Goal: Use online tool/utility: Utilize a website feature to perform a specific function

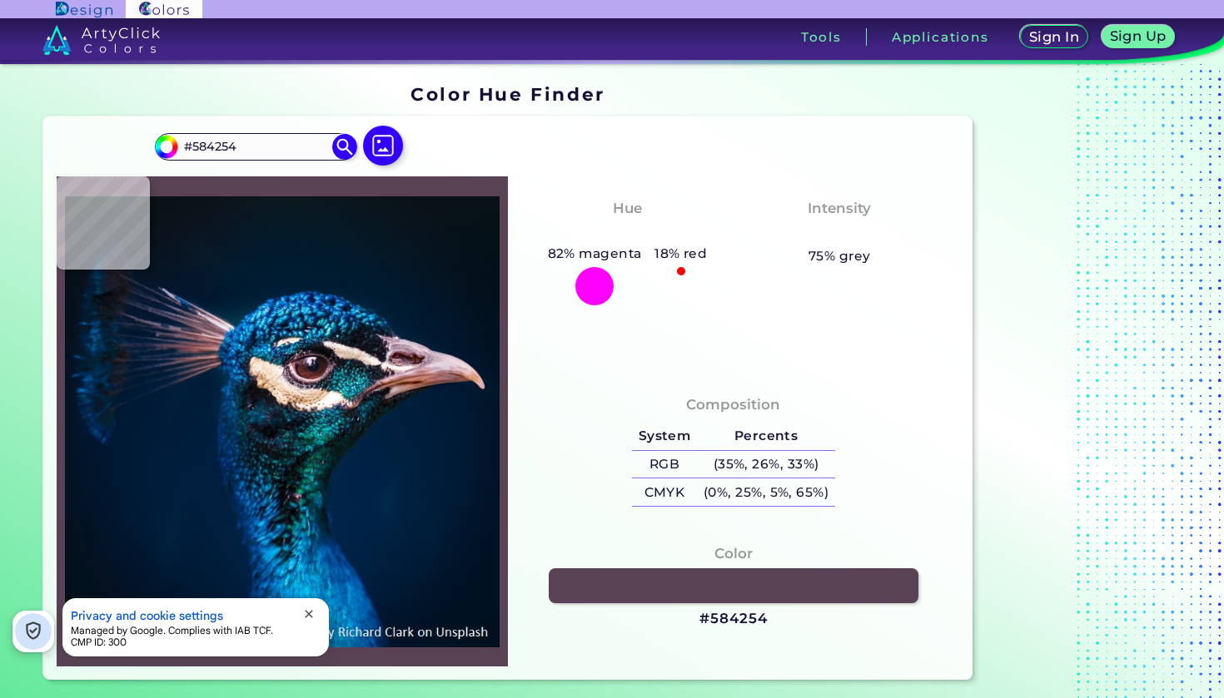
type input "#382334"
type input "#231720"
type input "#142d45"
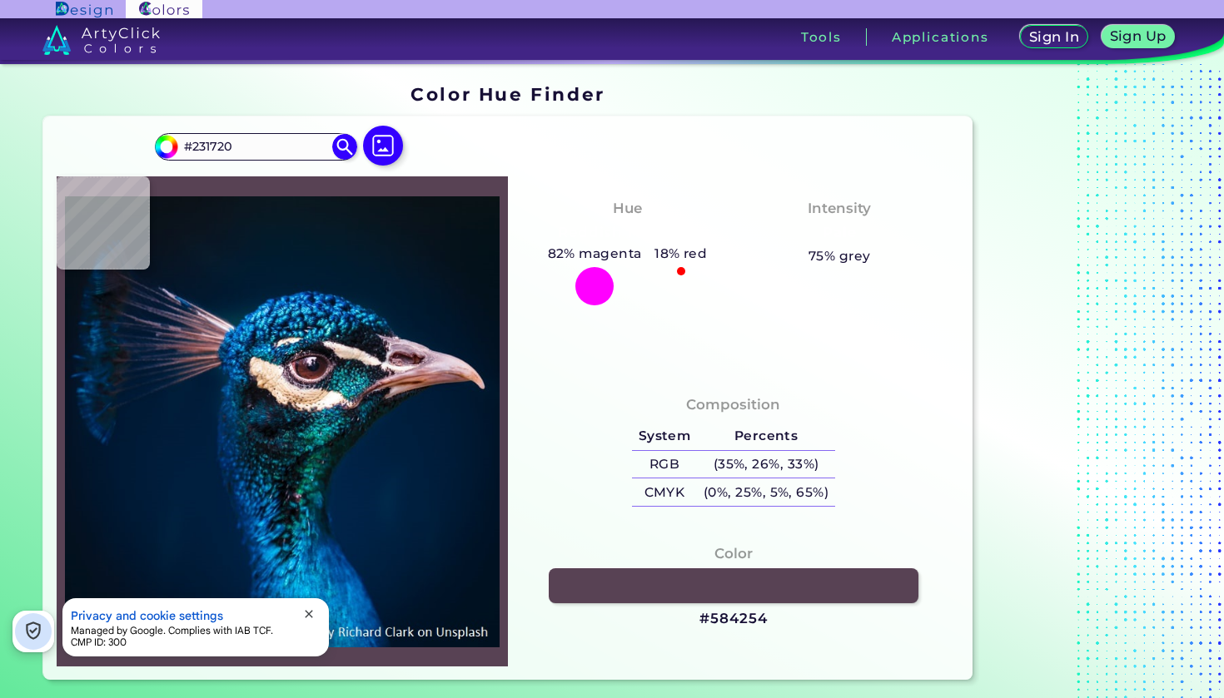
type input "#142D45"
type input "#0a1823"
type input "#0A1823"
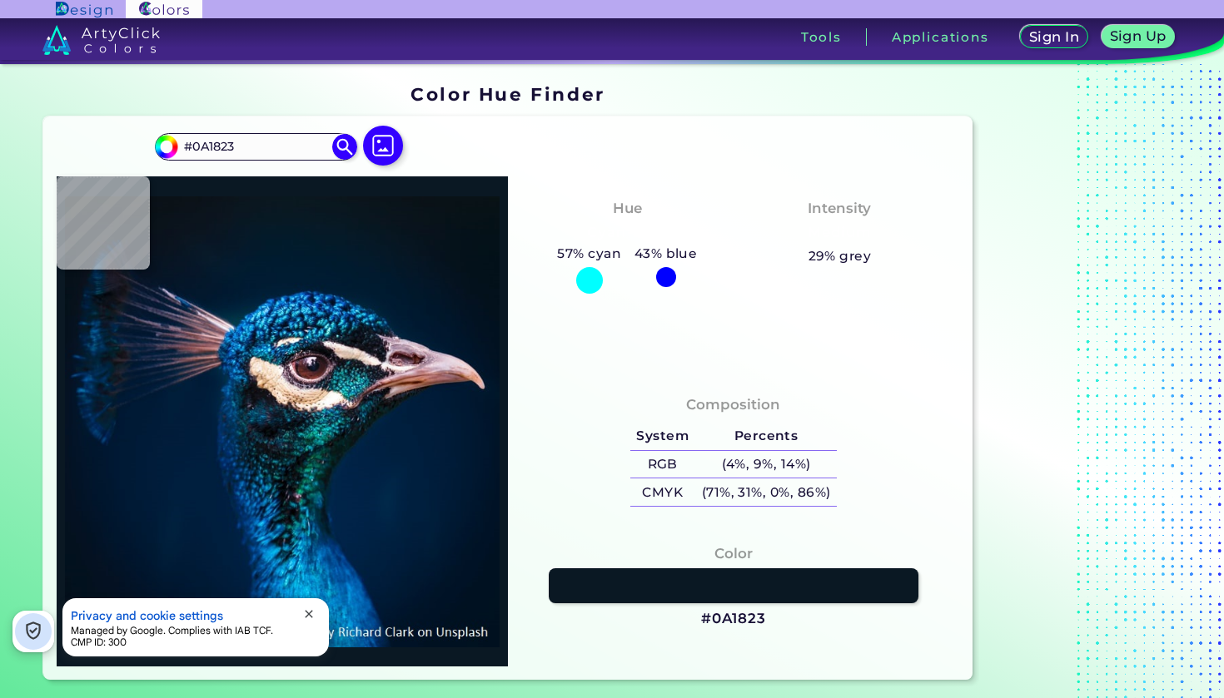
type input "#0a171f"
type input "#0A171F"
type input "#011d34"
type input "#011D34"
type input "#04203e"
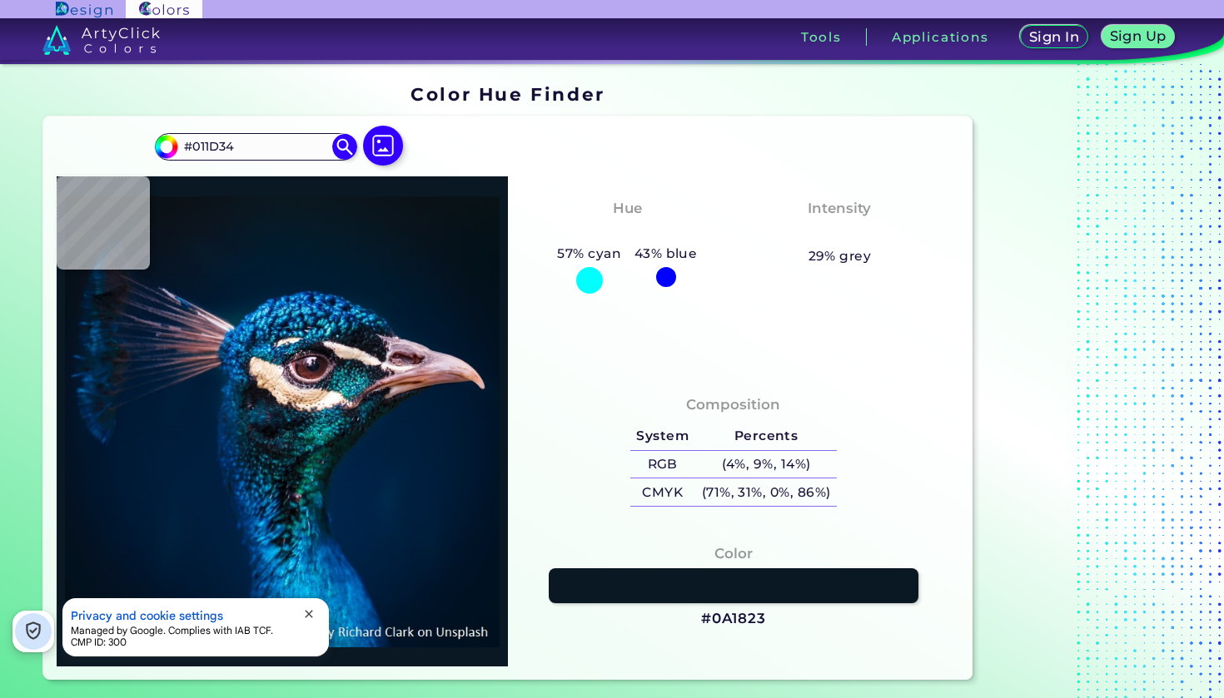
type input "#04203E"
type input "#0b1524"
type input "#0B1524"
type input "#0e171f"
type input "#0E171F"
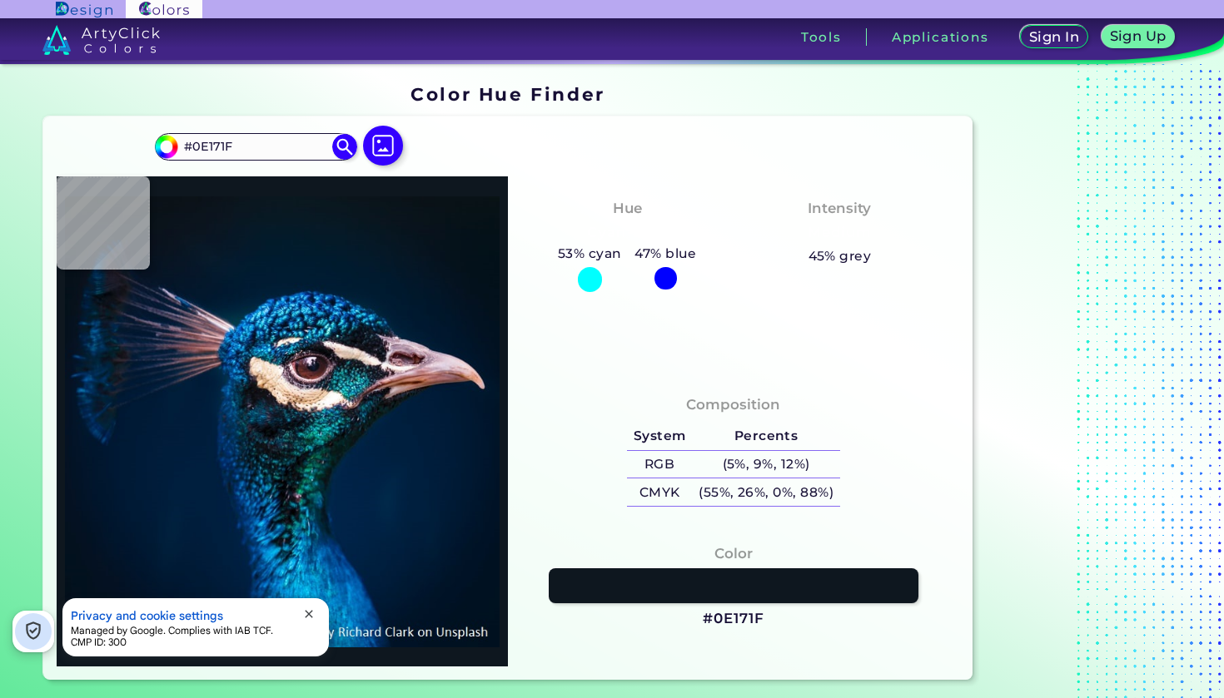
type input "#030e18"
type input "#030E18"
type input "#082031"
type input "#061d23"
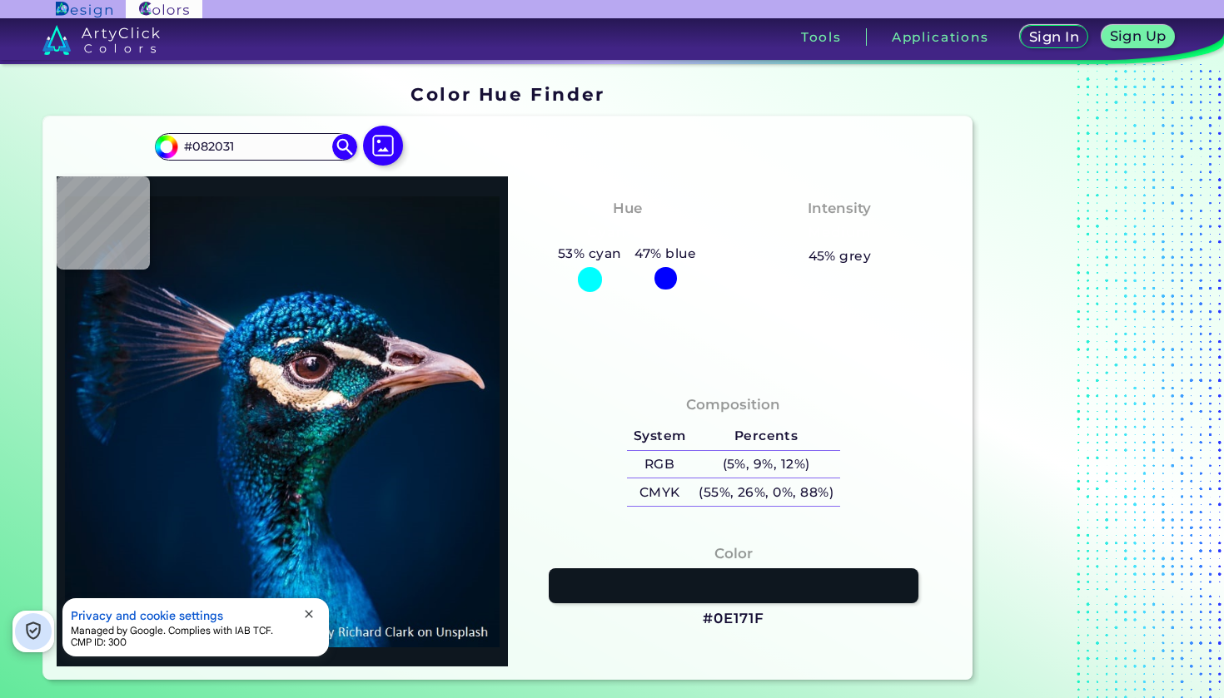
type input "#061D23"
type input "#06222b"
type input "#06222B"
type input "#082c23"
type input "#082C23"
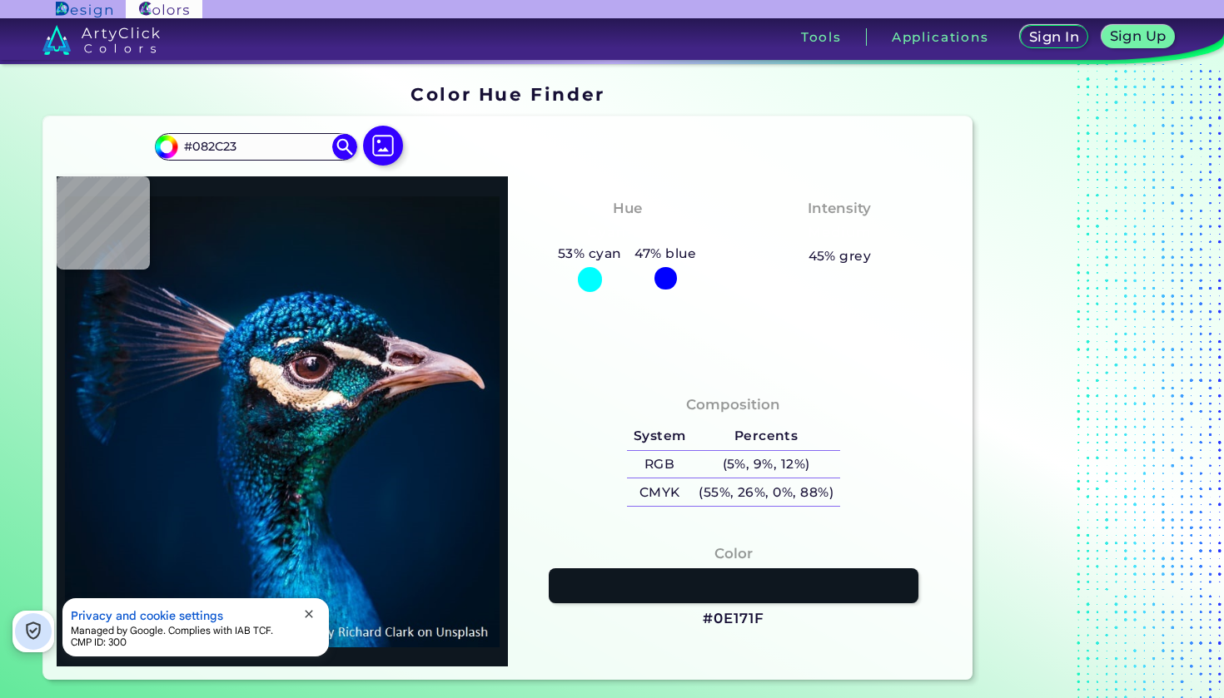
type input "#b6a19d"
type input "#B6A19D"
type input "#5a3938"
type input "#5A3938"
type input "#f6f9f0"
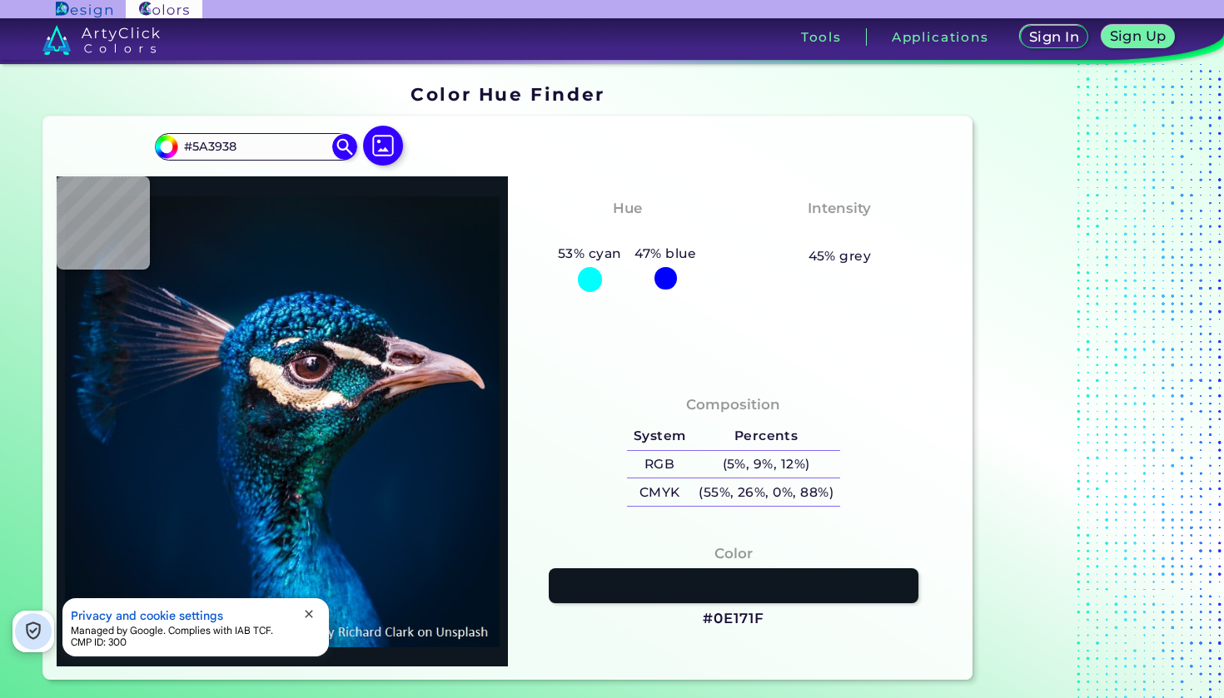
type input "#F6F9F0"
type input "#001c3c"
type input "#001C3C"
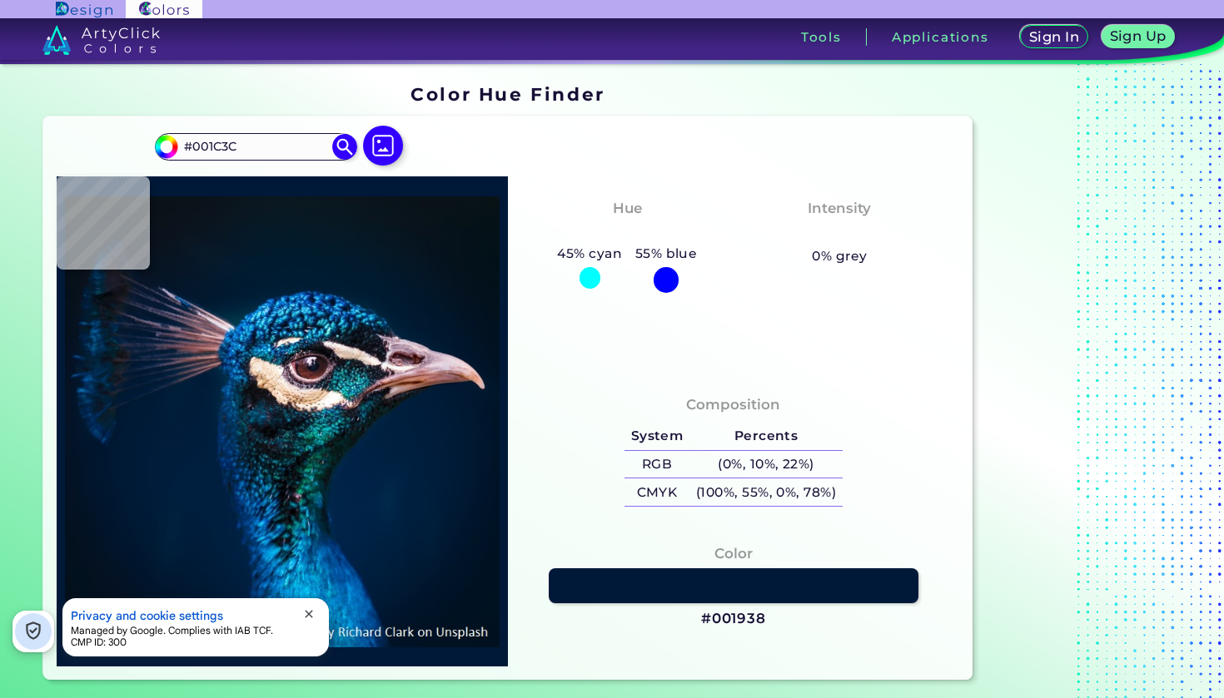
type input "#001938"
type input "#002140"
type input "#001f3e"
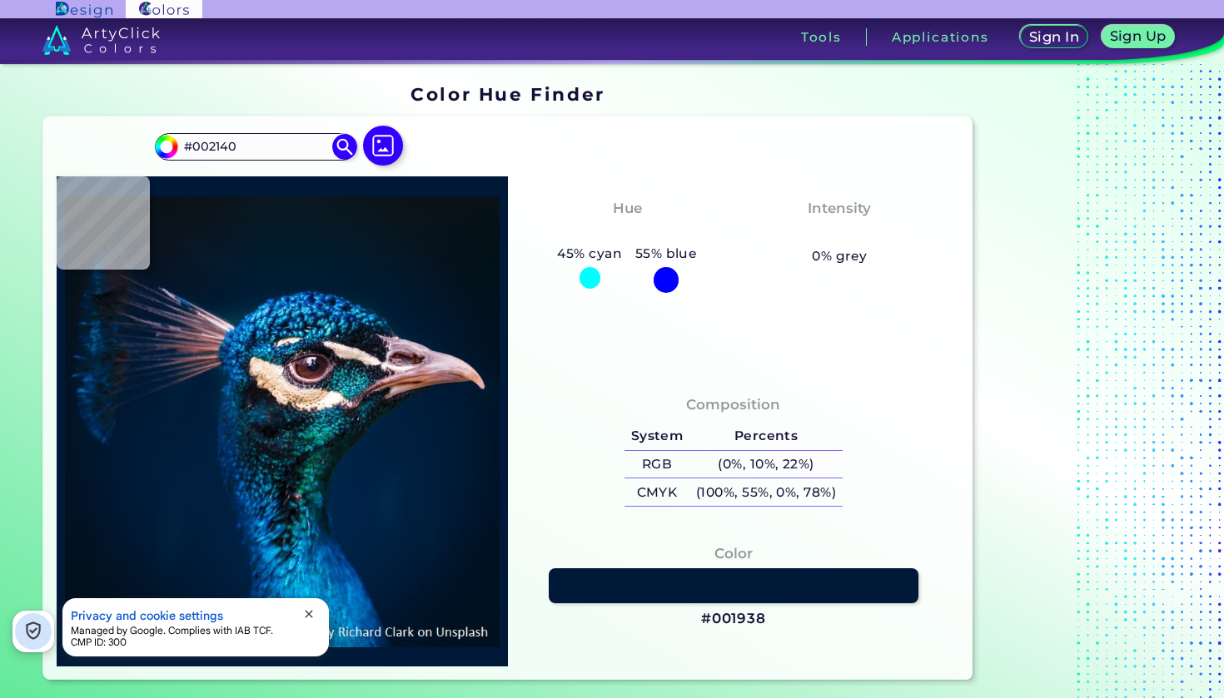
type input "#001F3E"
type input "#073060"
type input "#002249"
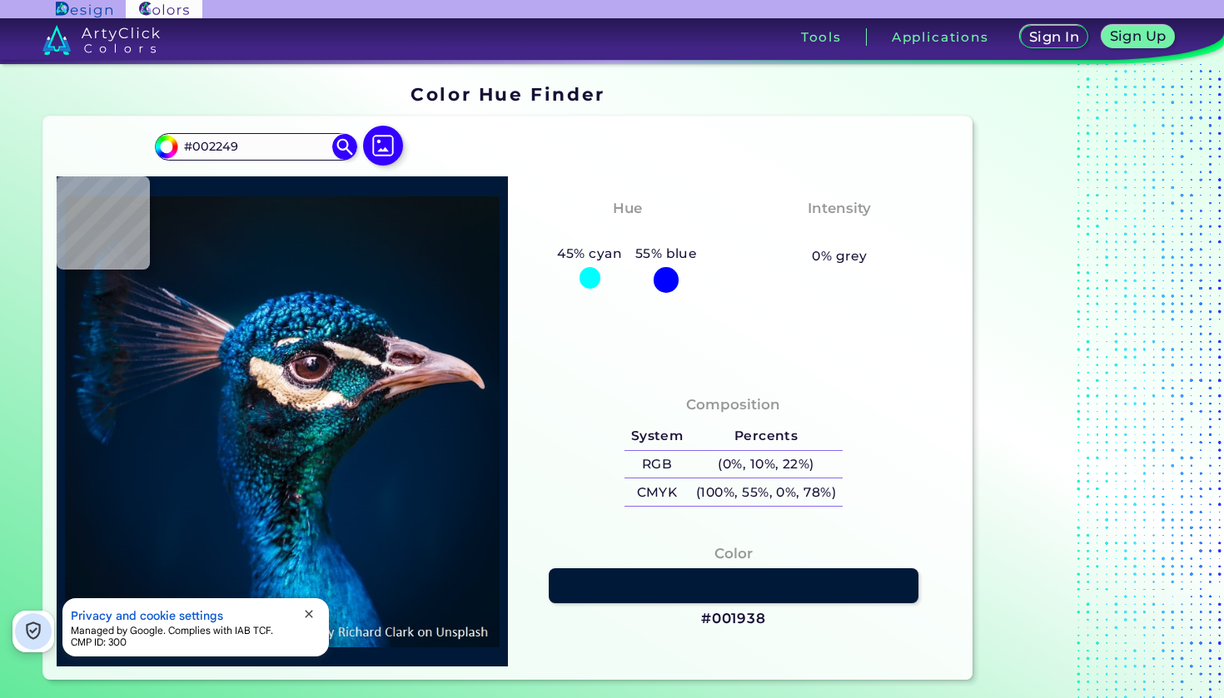
type input "#000106"
type input "#003b34"
type input "#003B34"
type input "#612a29"
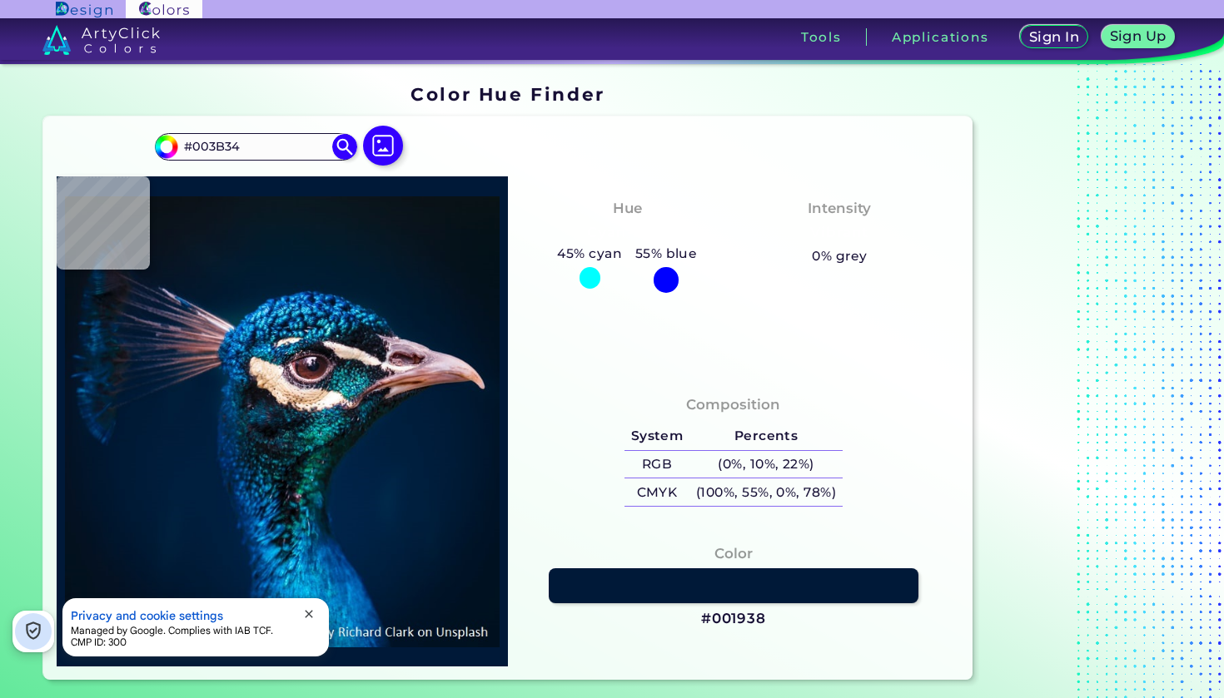
type input "#612A29"
type input "#002742"
type input "#002e5e"
type input "#002E5E"
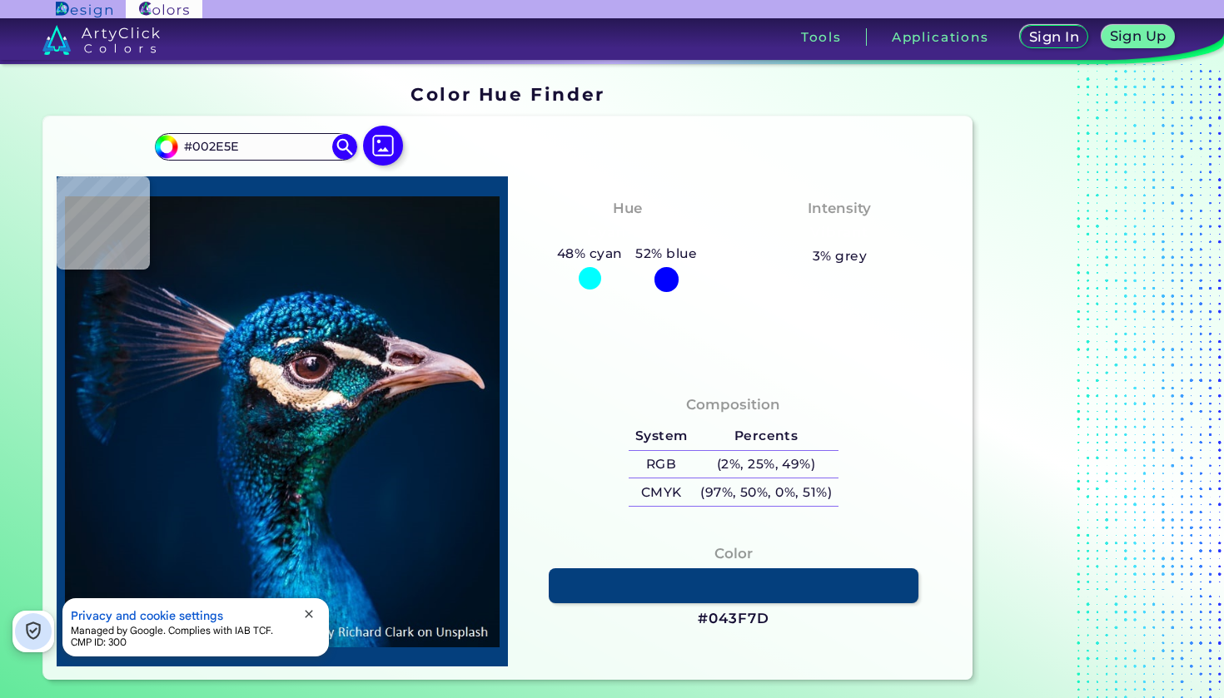
type input "#043f7d"
type input "#043F7D"
type input "#001d3c"
type input "#001D3C"
type input "#001f3f"
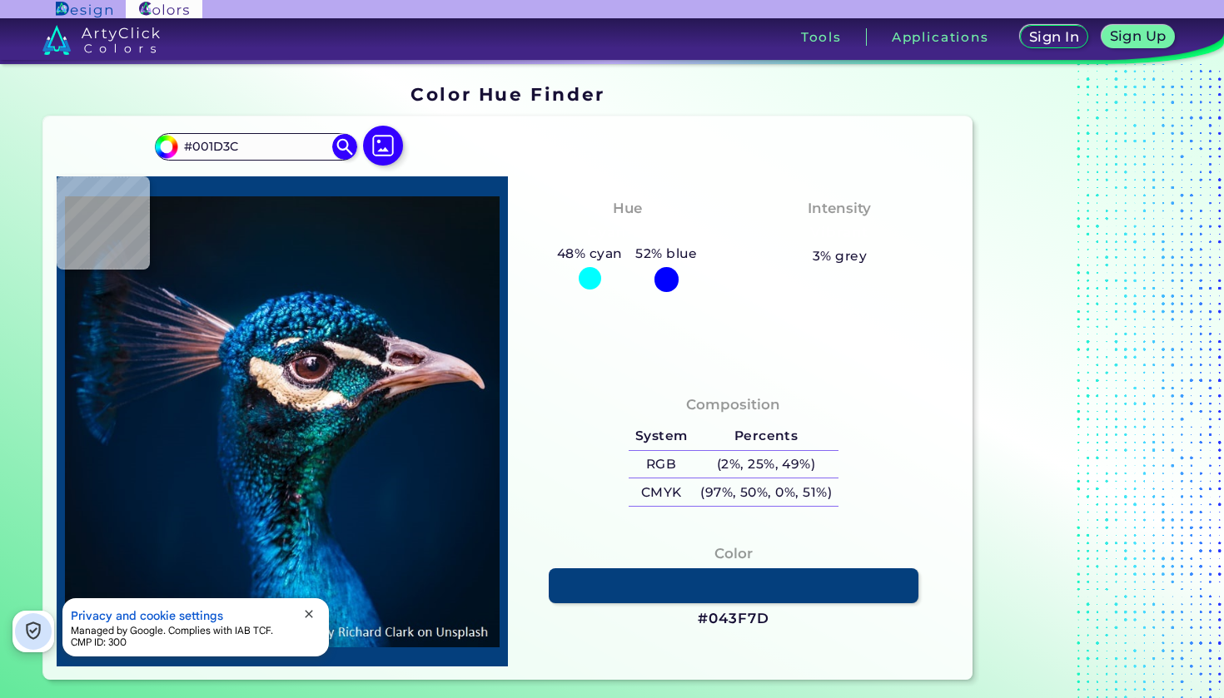
type input "#001F3F"
type input "#013d6b"
type input "#013D6B"
type input "#071014"
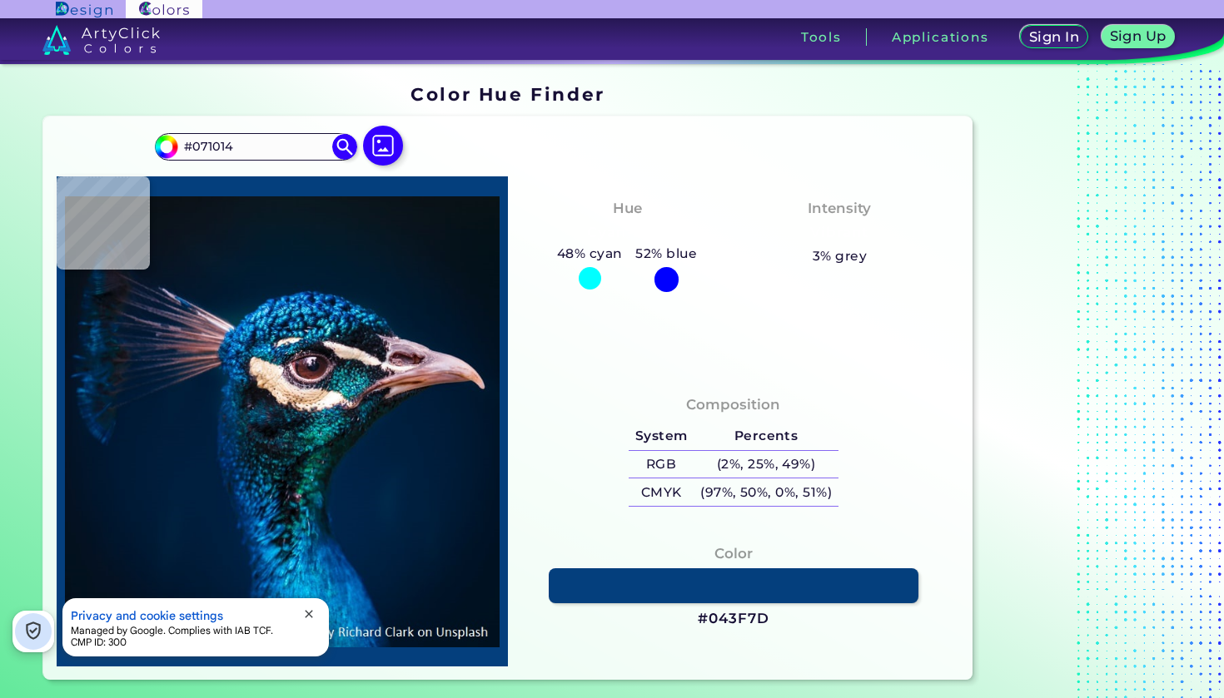
type input "#0a4962"
type input "#0A4962"
type input "#fcf4f1"
type input "#FCF4F1"
type input "#9c909b"
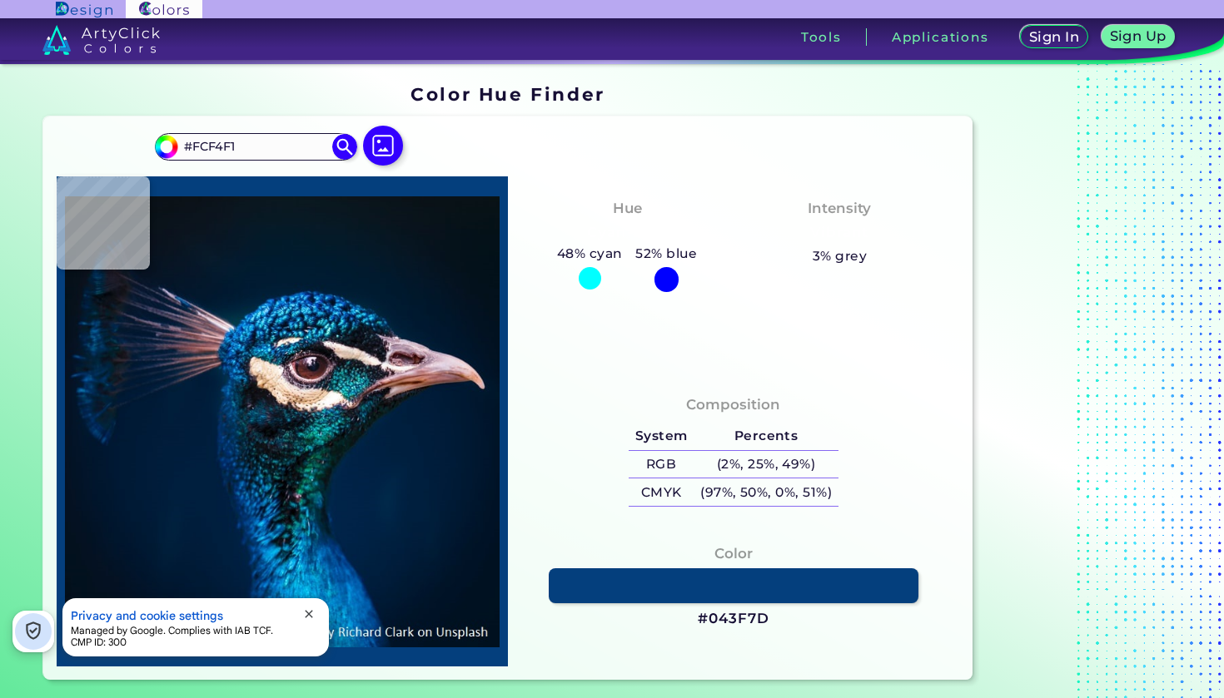
type input "#9C909B"
type input "#095f91"
type input "#095F91"
type input "#2789cf"
type input "#2789CF"
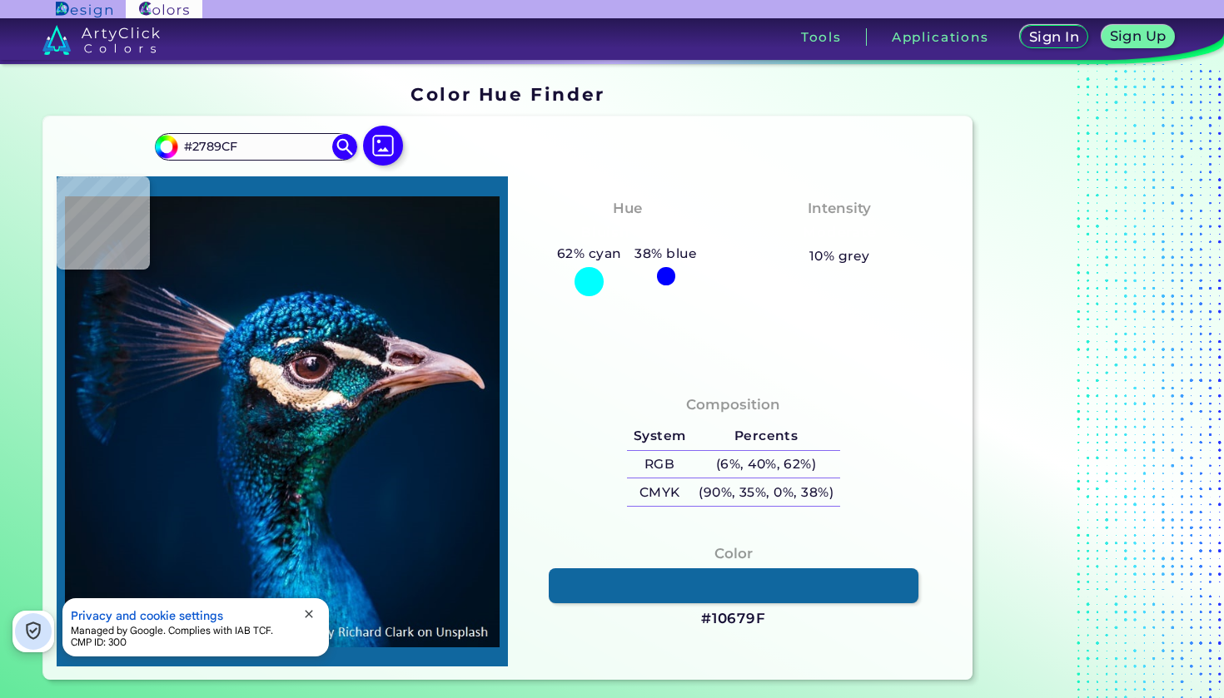
type input "#10679f"
type input "#10679F"
type input "#033971"
type input "#13284c"
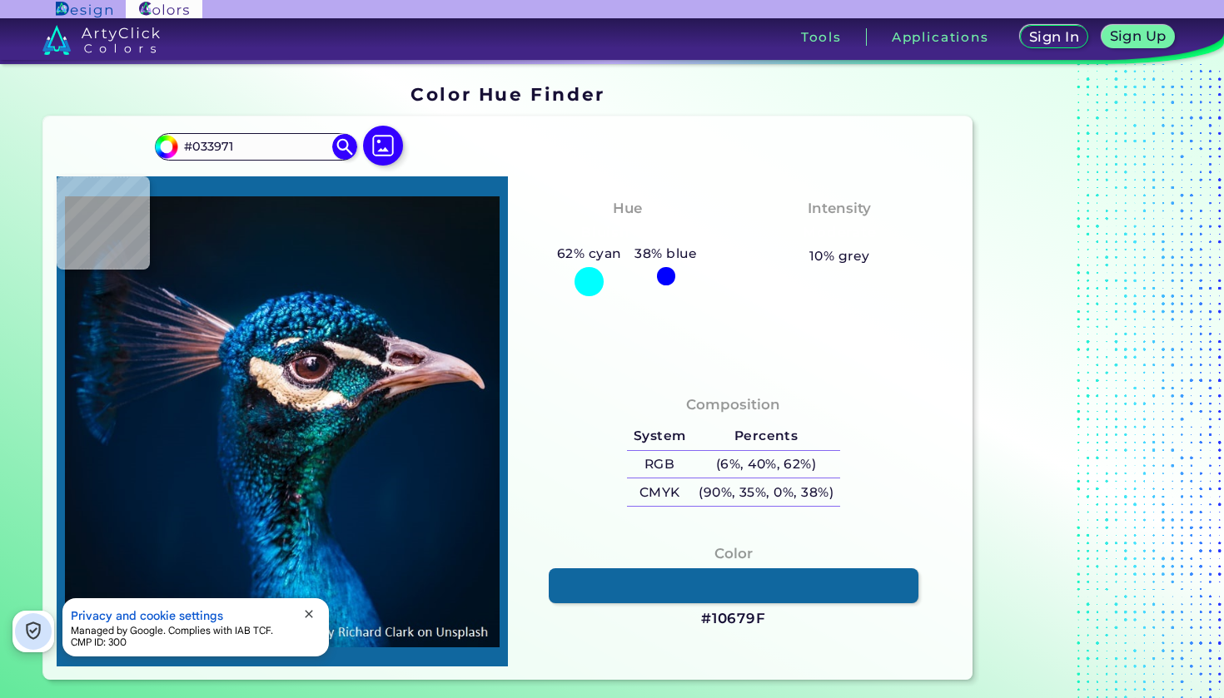
type input "#13284C"
type input "#0c4e90"
type input "#0C4E90"
type input "#123f61"
type input "#123F61"
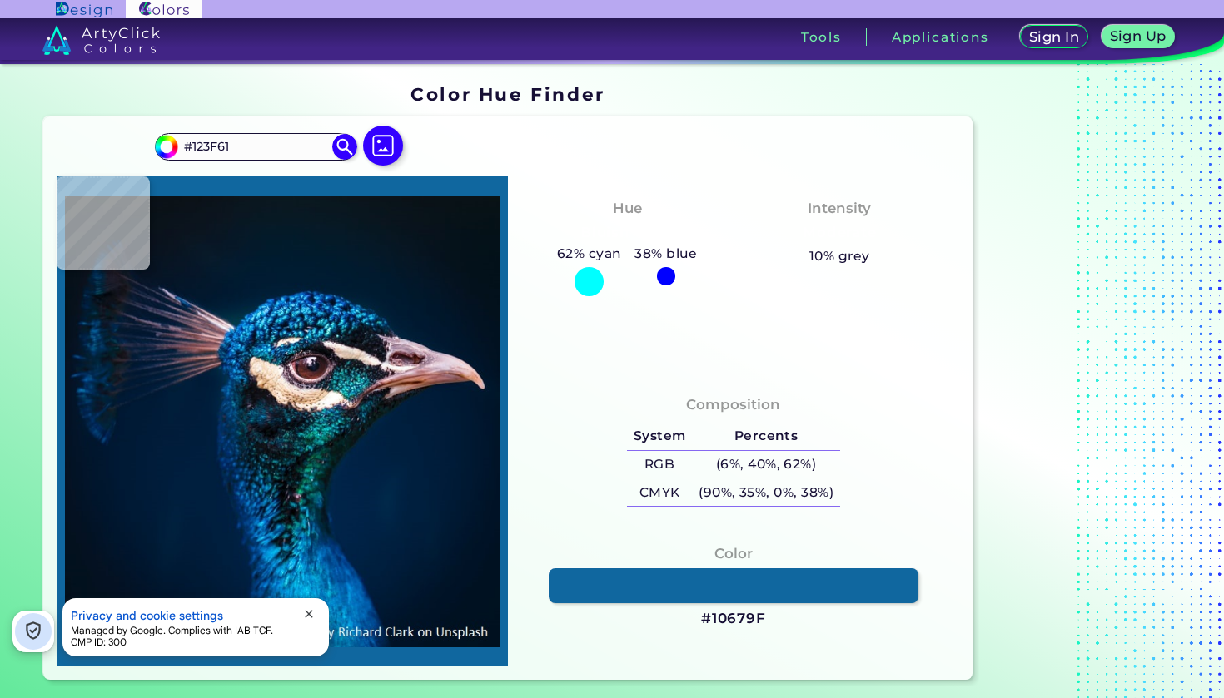
type input "#103738"
type input "#097469"
type input "#042b29"
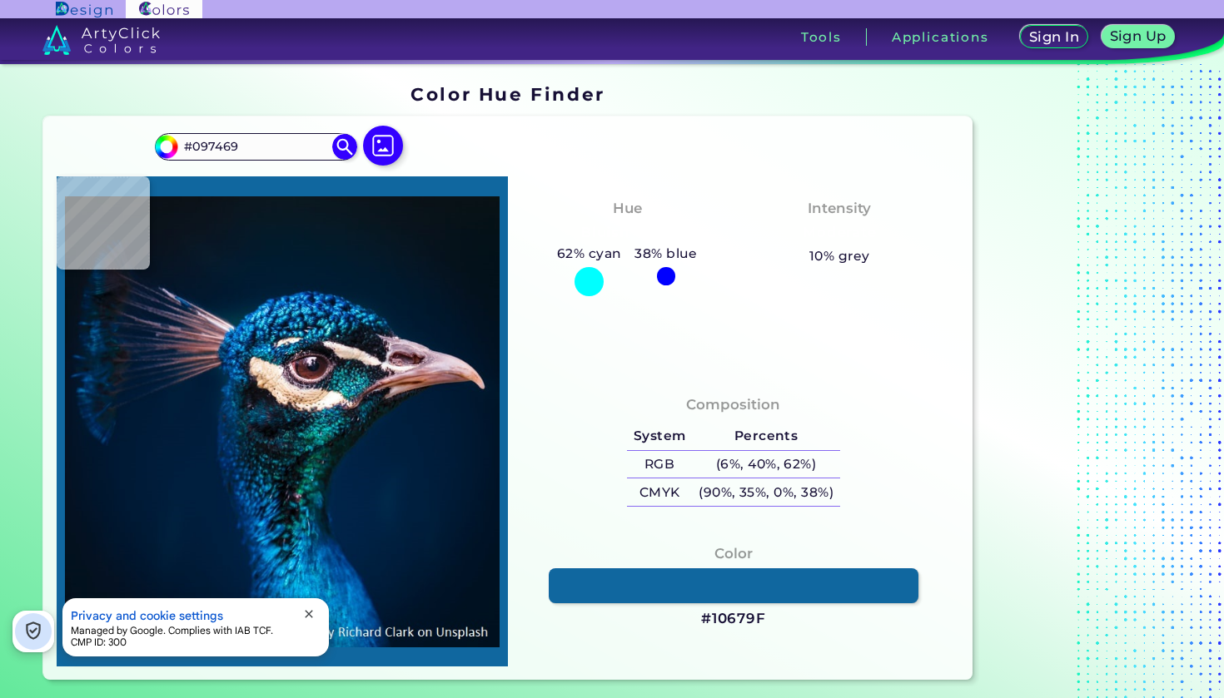
type input "#042B29"
type input "#06253c"
type input "#06253C"
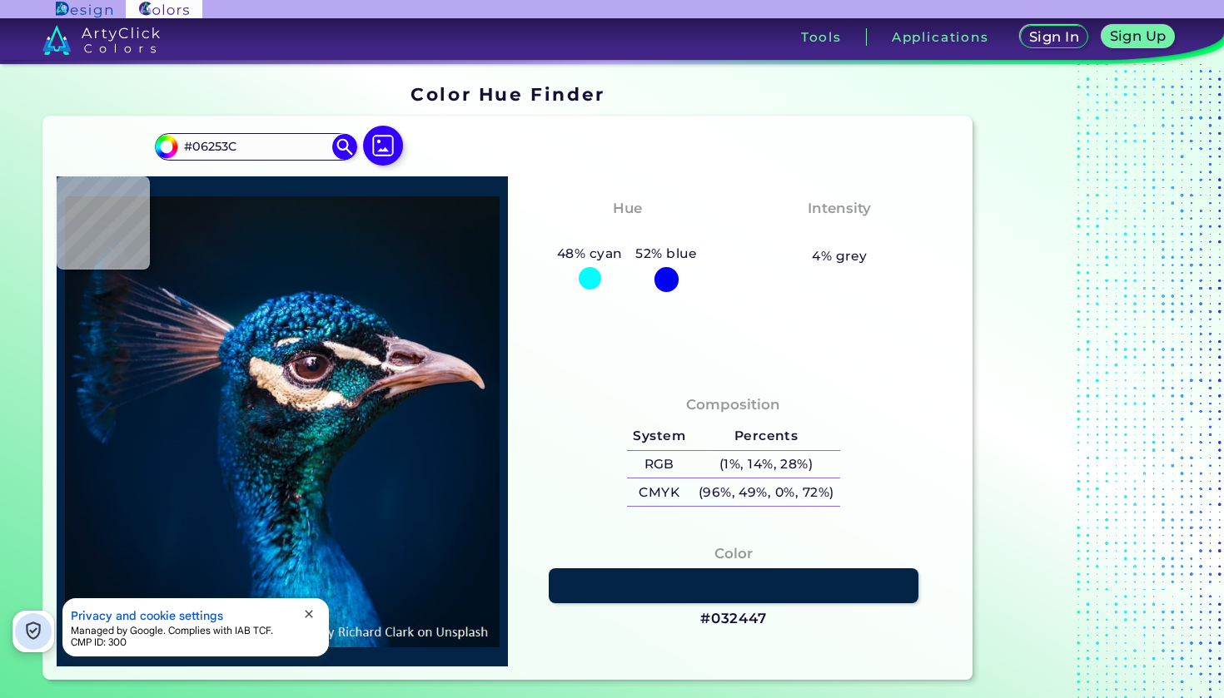
type input "#032447"
type input "#01244b"
type input "#01244B"
type input "#052439"
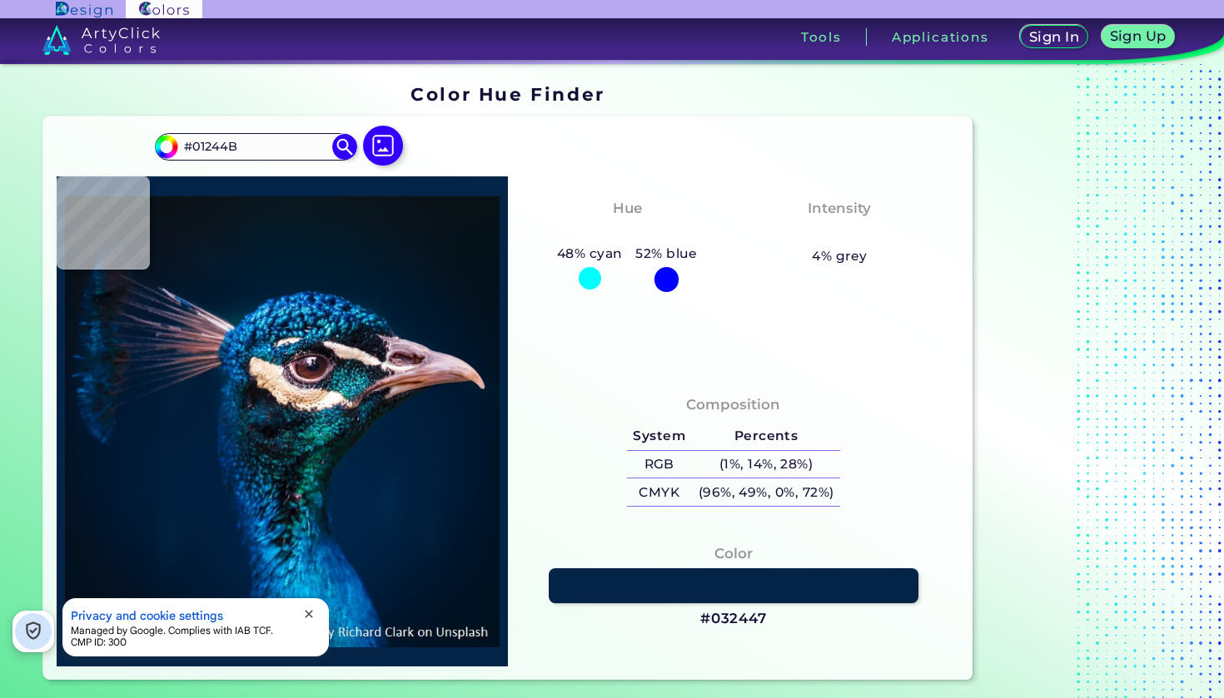
type input "#052439"
type input "#001525"
type input "#030e17"
type input "#030E17"
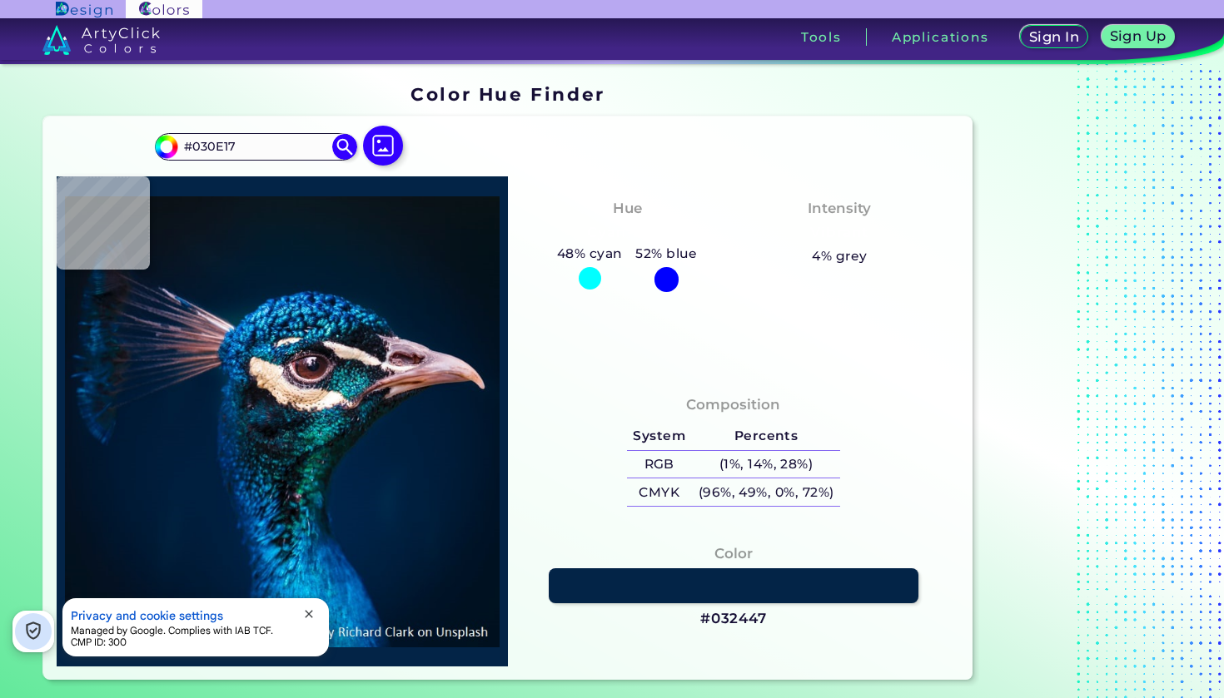
type input "#072a58"
type input "#072A58"
type input "#003c76"
type input "#003C76"
type input "#05255d"
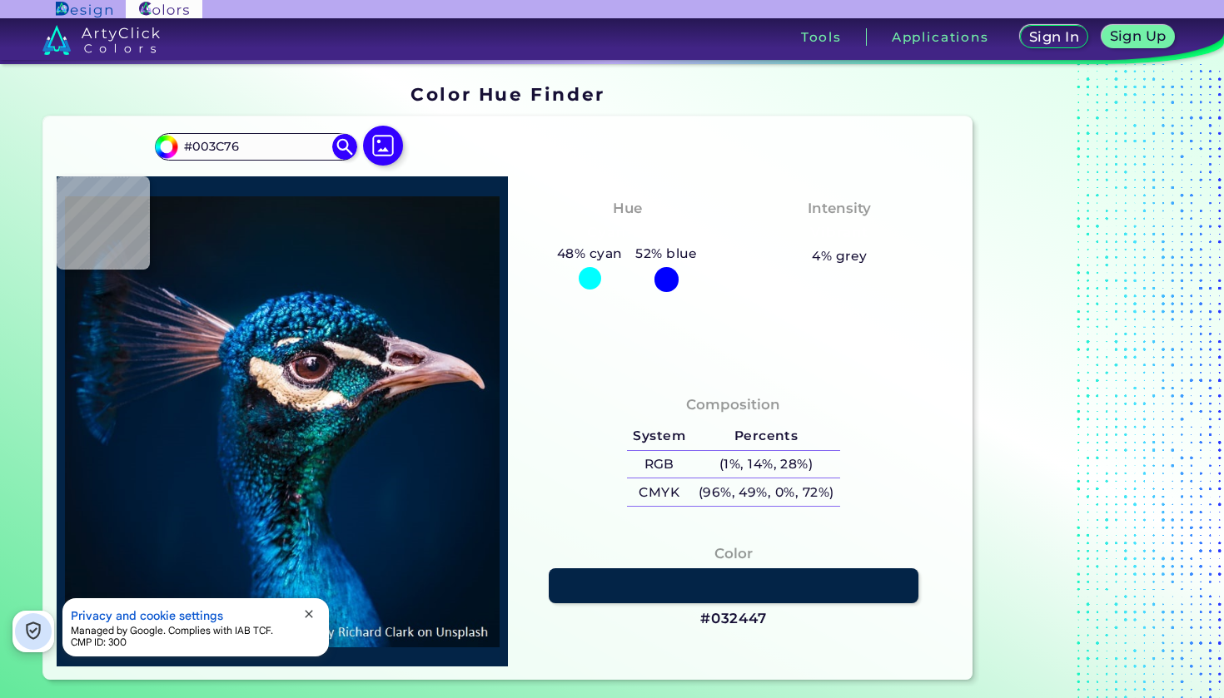
type input "#05255D"
type input "#00366e"
type input "#00366E"
type input "#013361"
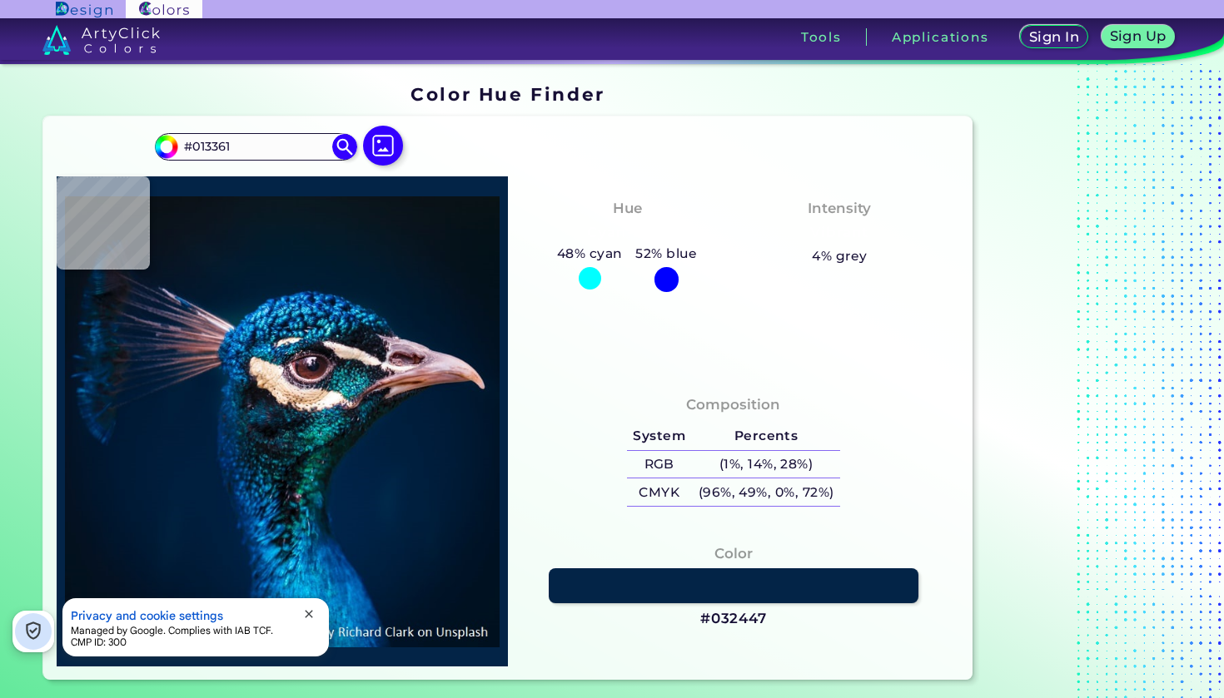
type input "#06386a"
type input "#06386A"
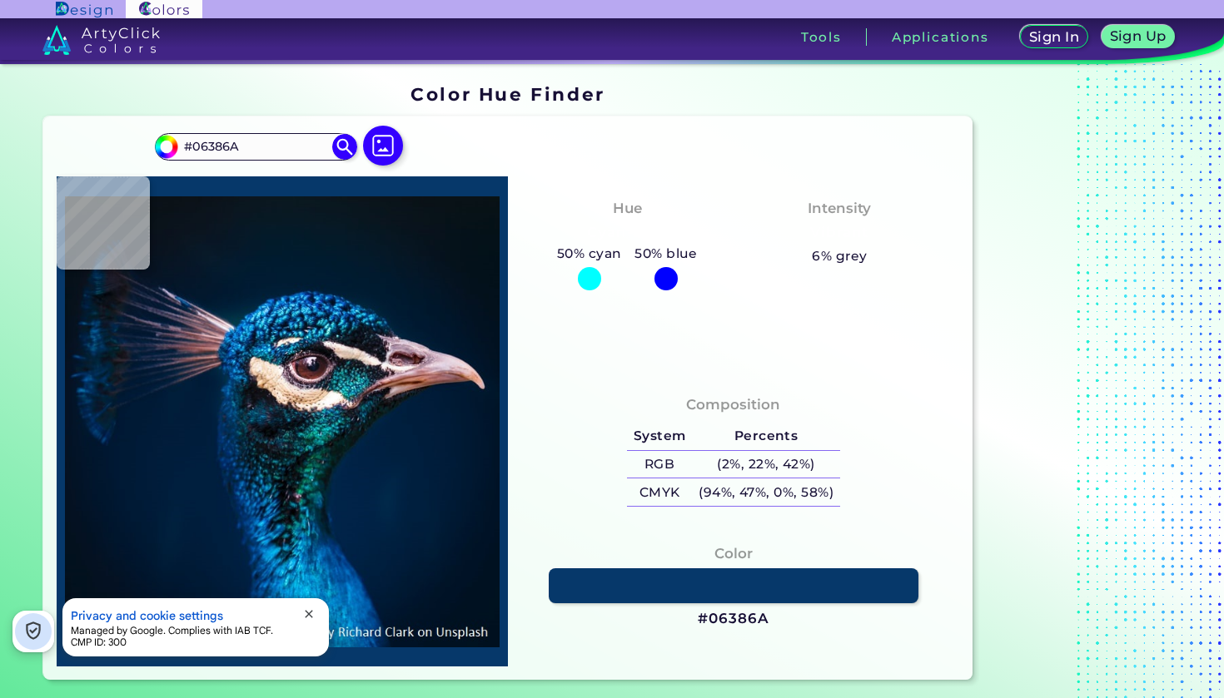
type input "#004062"
type input "#031c2b"
type input "#031C2B"
type input "#0d1f2c"
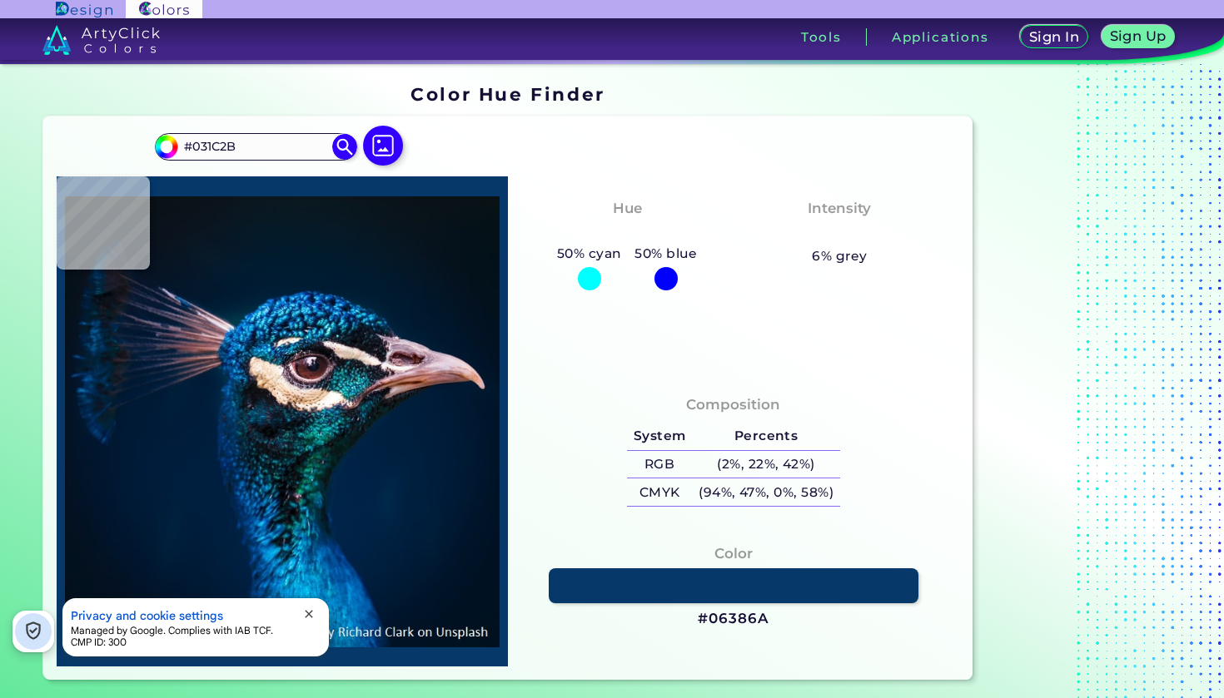
type input "#0D1F2C"
type input "#183b4d"
type input "#183B4D"
type input "#08181e"
type input "#08181E"
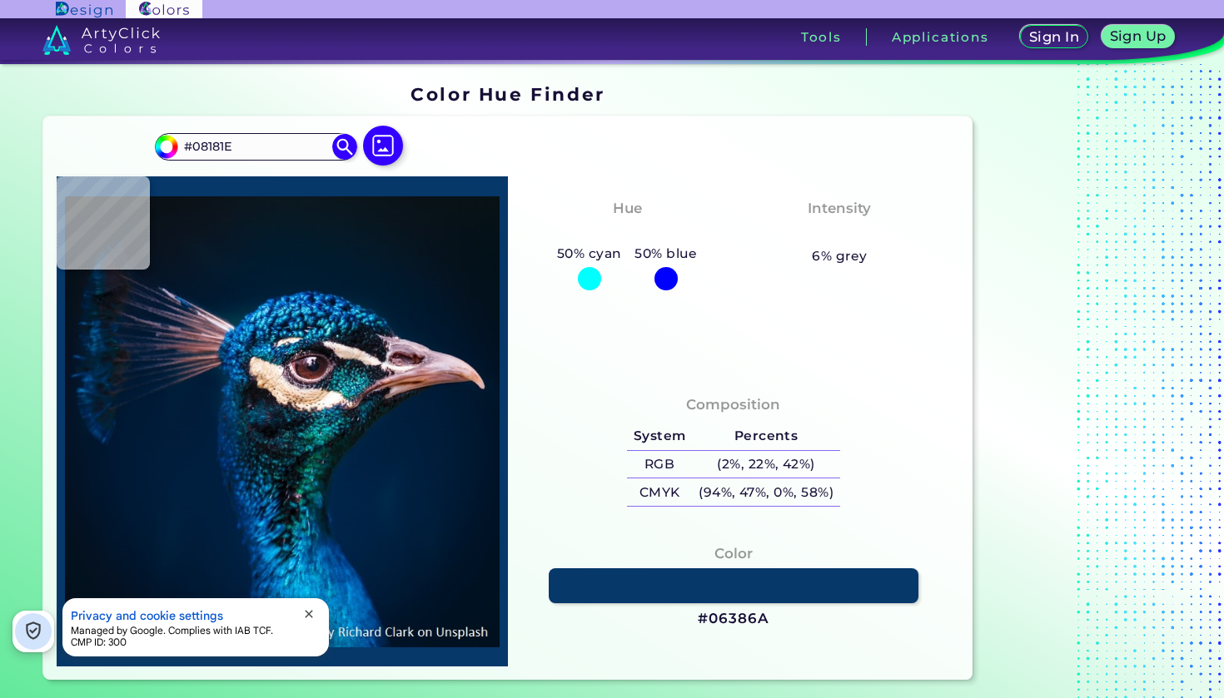
type input "#033038"
type input "#119d83"
type input "#119D83"
type input "#175d6b"
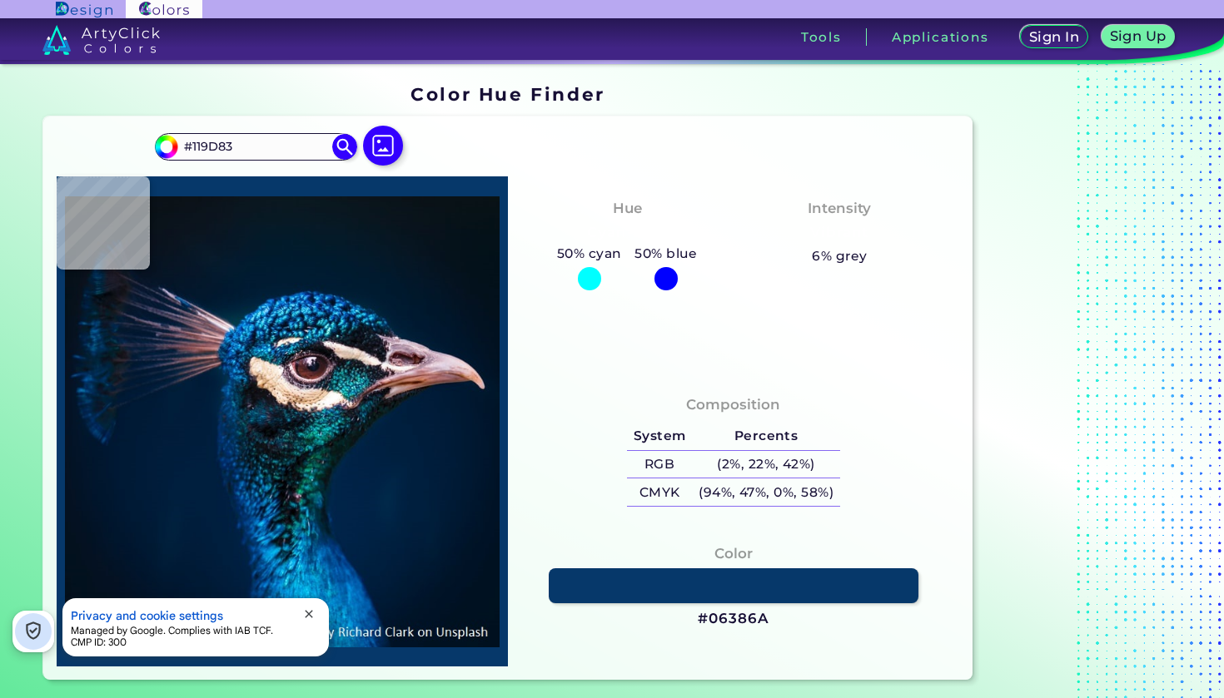
type input "#175D6B"
type input "#1a7795"
type input "#1A7795"
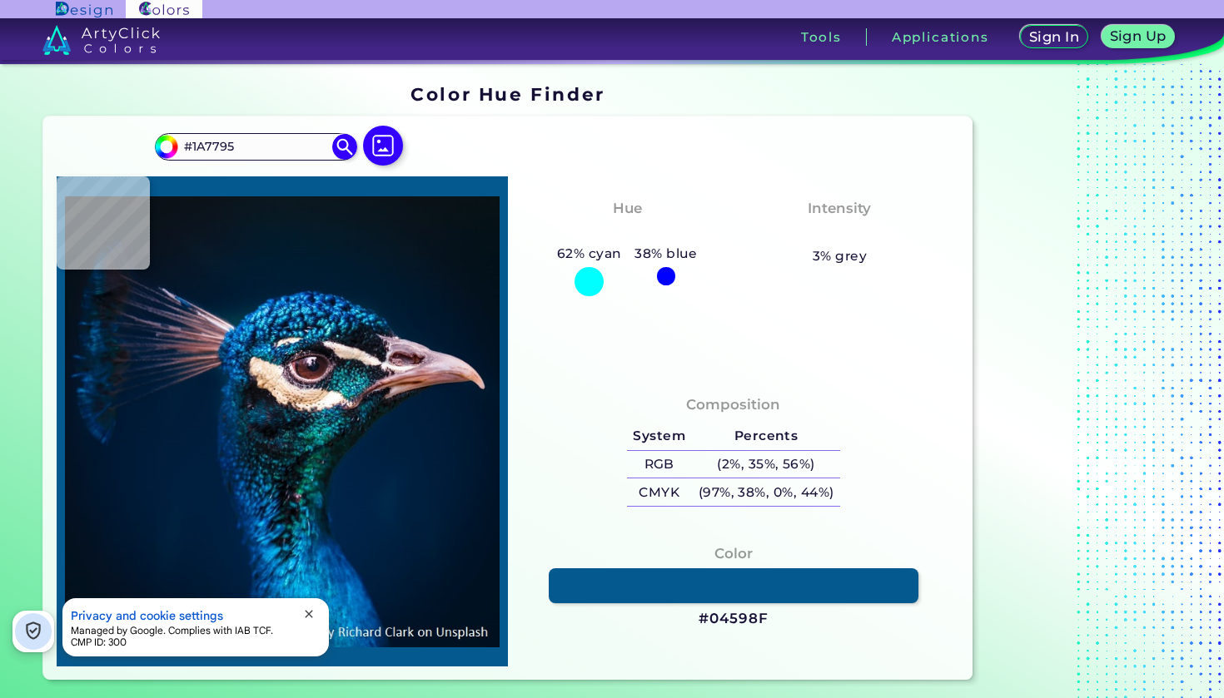
type input "#04598f"
type input "#04598F"
type input "#024892"
type input "#0eb7e3"
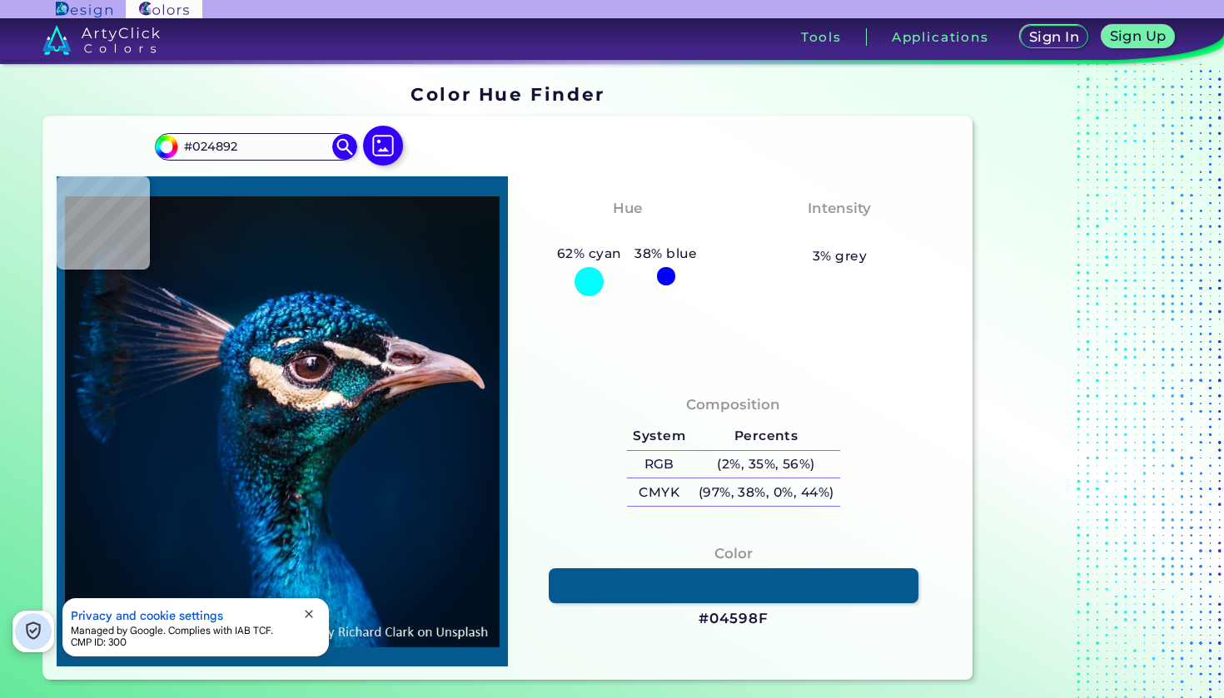
type input "#0EB7E3"
type input "#074781"
type input "#11141d"
type input "#11141D"
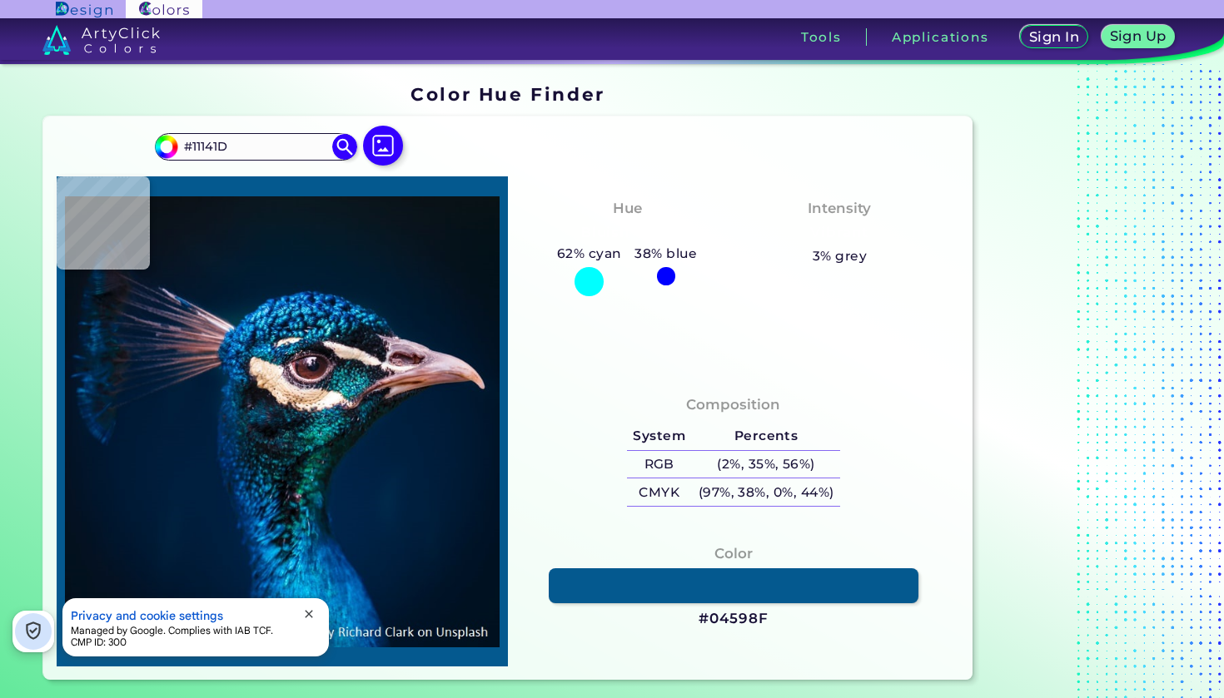
type input "#131521"
type input "#775861"
type input "#4e3442"
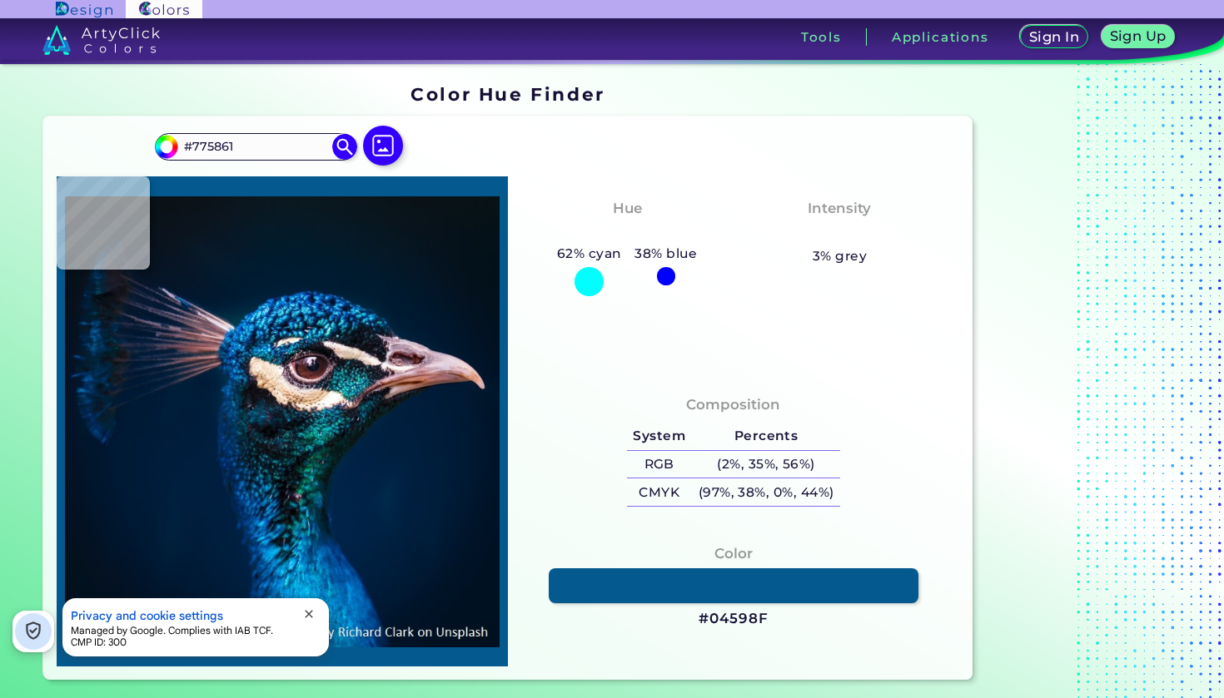
type input "#4E3442"
type input "#2e212a"
type input "#2E212A"
type input "#050308"
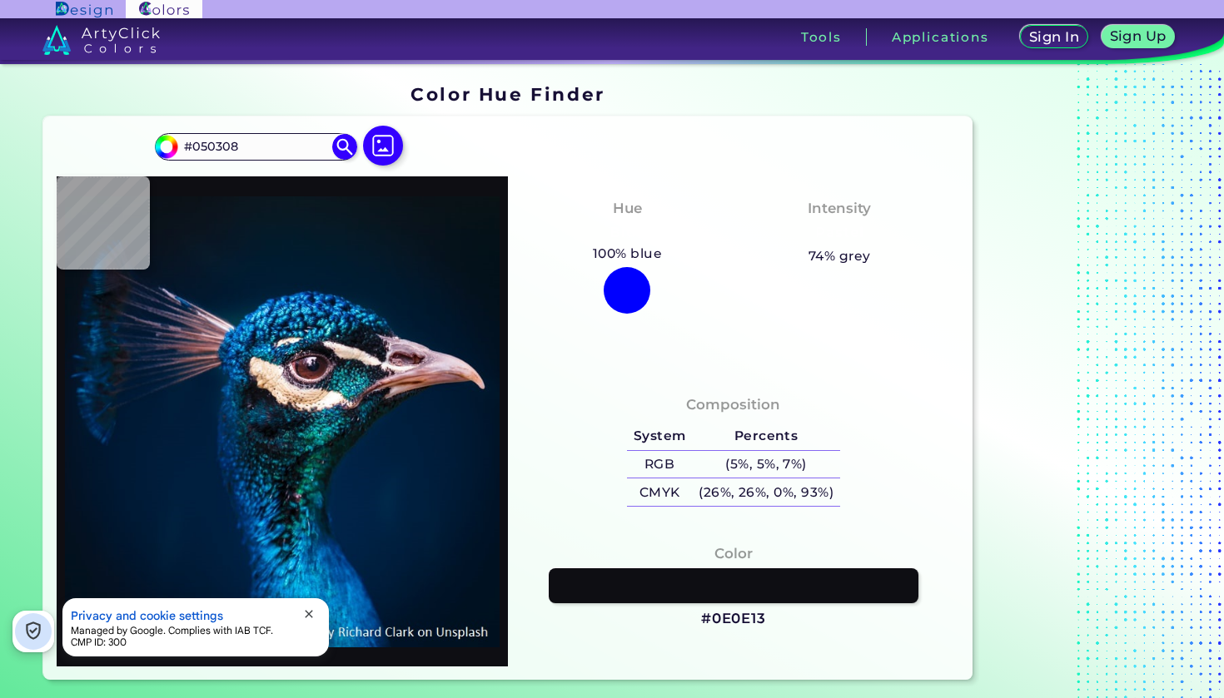
type input "#0e0e13"
type input "#0E0E13"
type input "#161018"
type input "#151219"
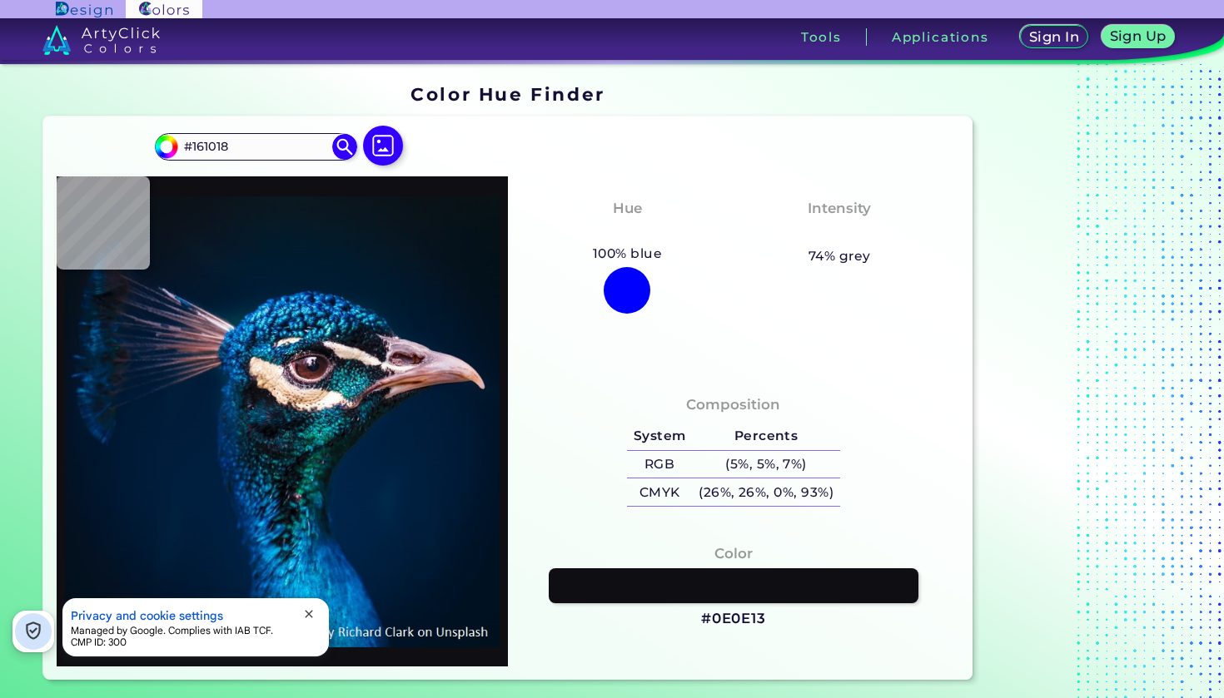
type input "#151219"
type input "#d6cad3"
type input "#D6CAD3"
type input "#08577c"
type input "#08577C"
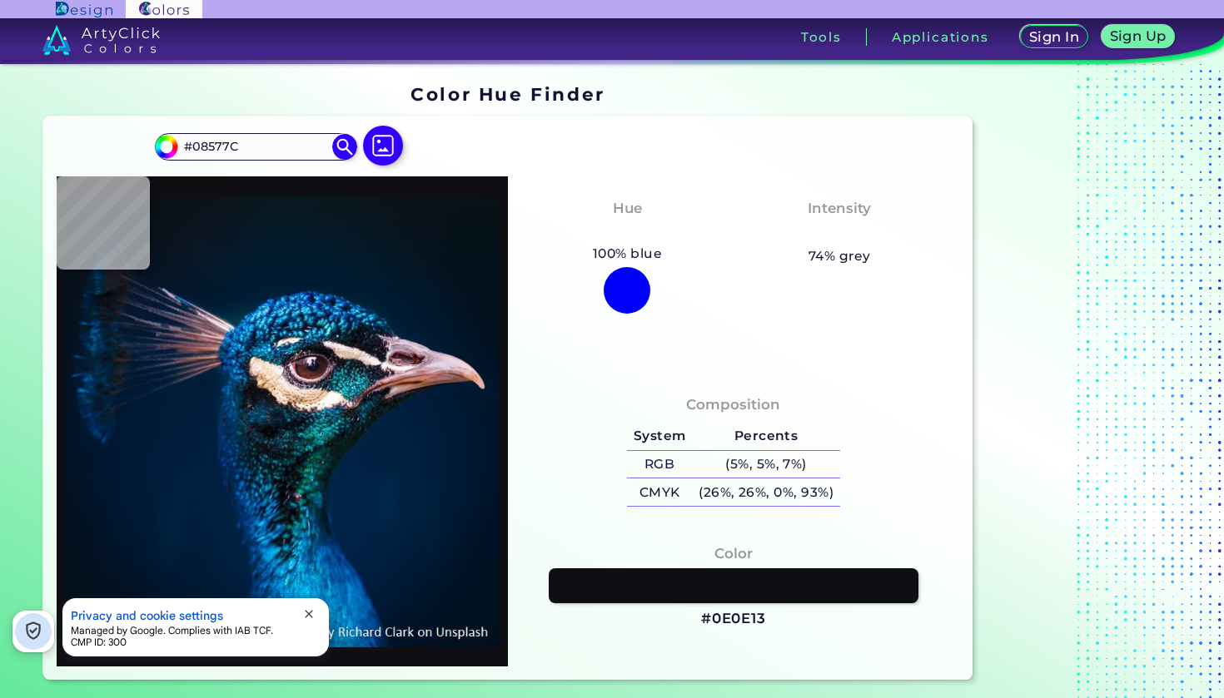
type input "#012f5d"
type input "#012F5D"
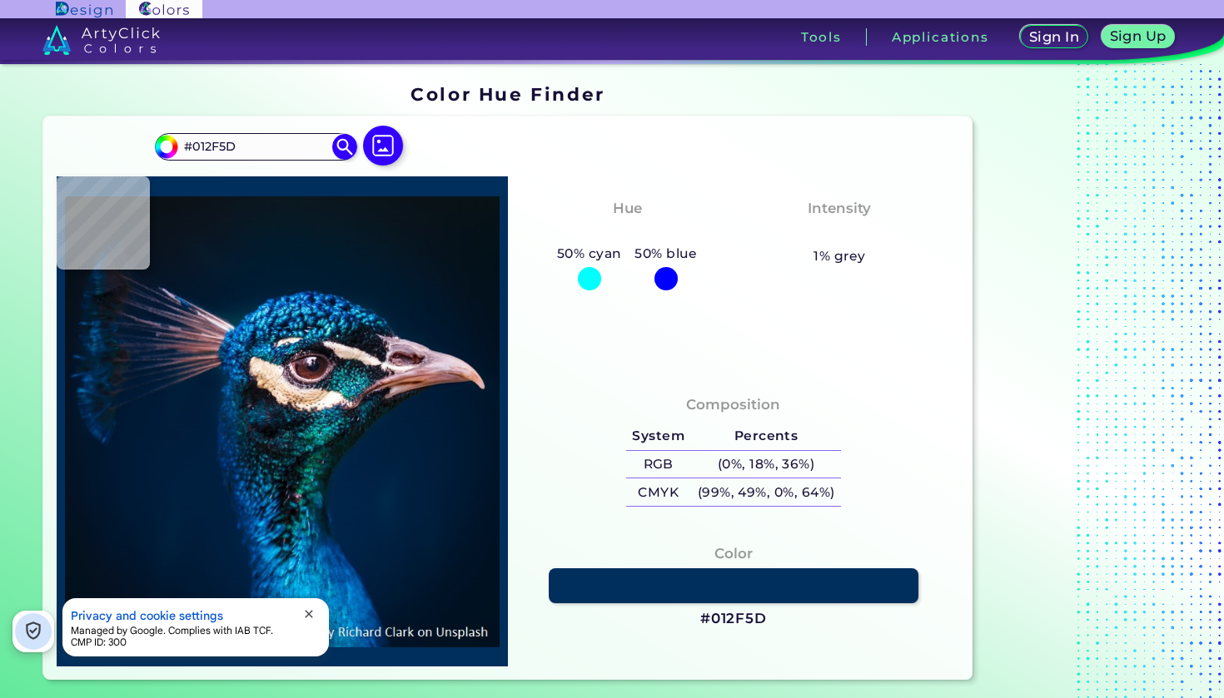
type input "#0a141d"
type input "#0A141D"
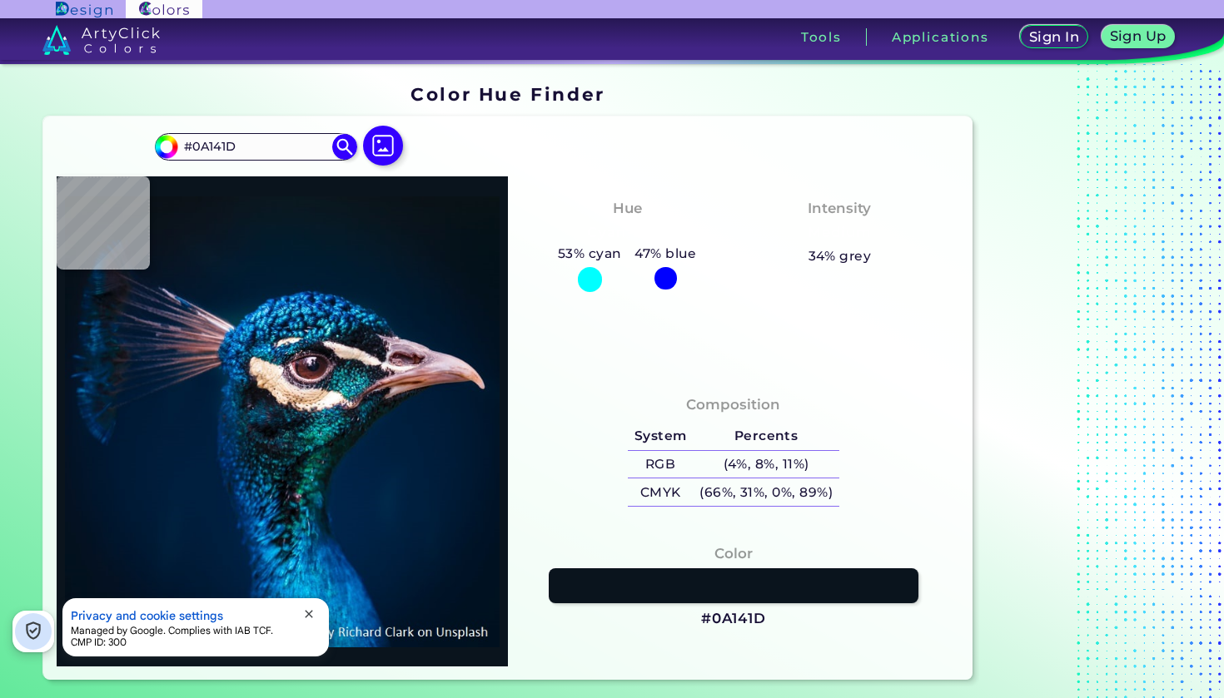
type input "#091217"
type input "#09131d"
type input "#09131D"
type input "#081623"
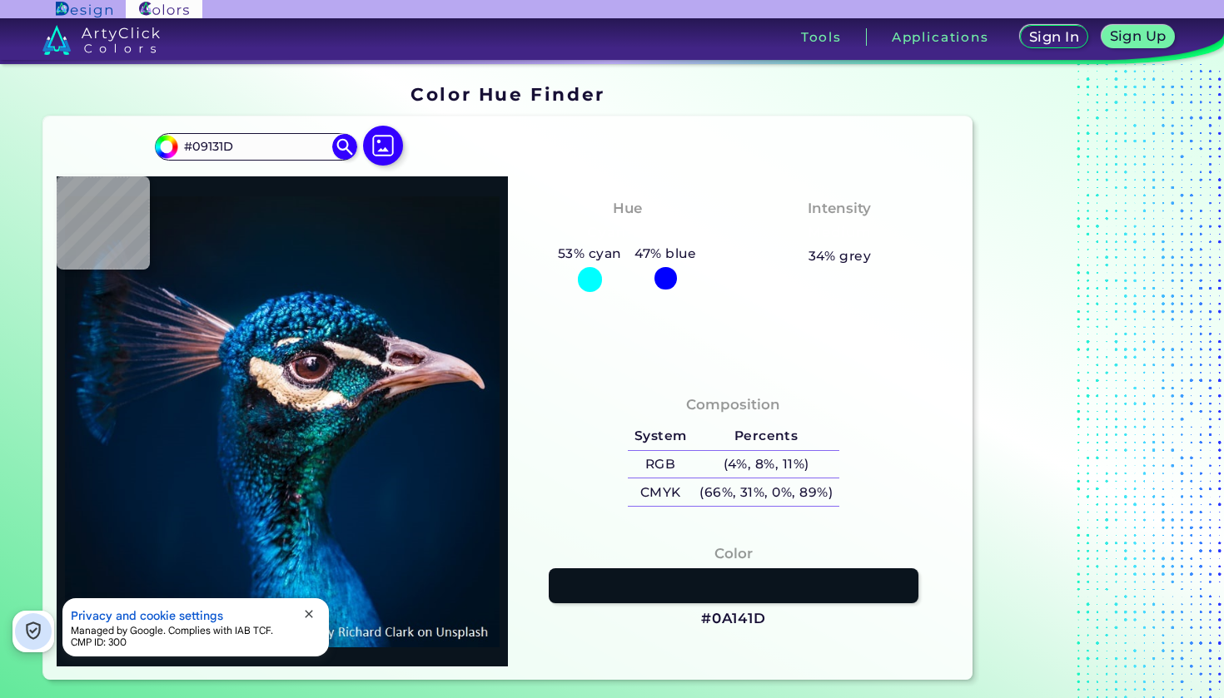
type input "#081623"
type input "#051725"
type input "#041727"
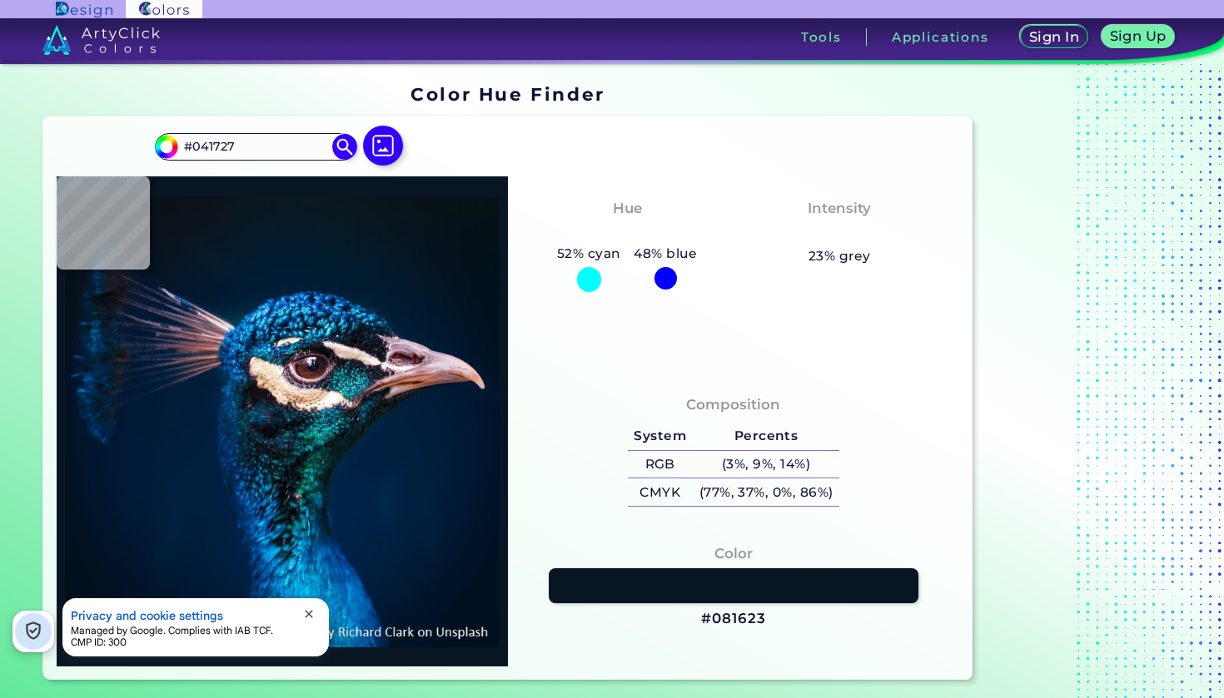
type input "#021728"
type input "#02172a"
type input "#02172A"
type input "#00192d"
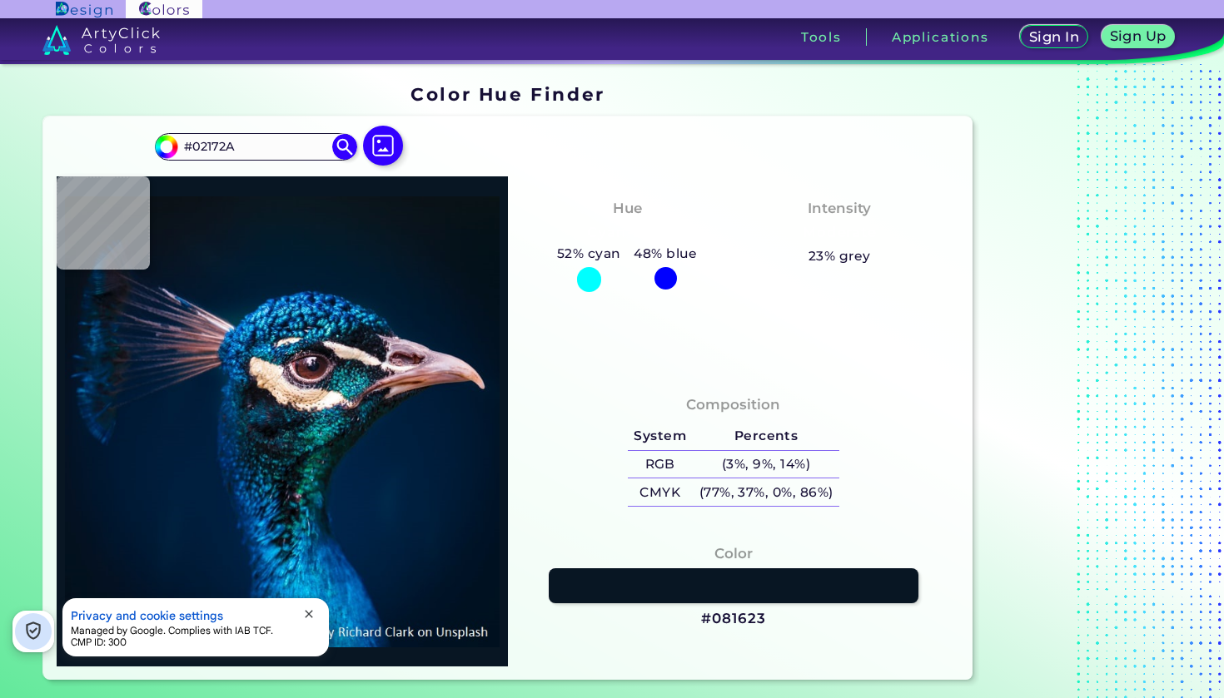
type input "#00192D"
type input "#001a31"
type input "#001A31"
type input "#002136"
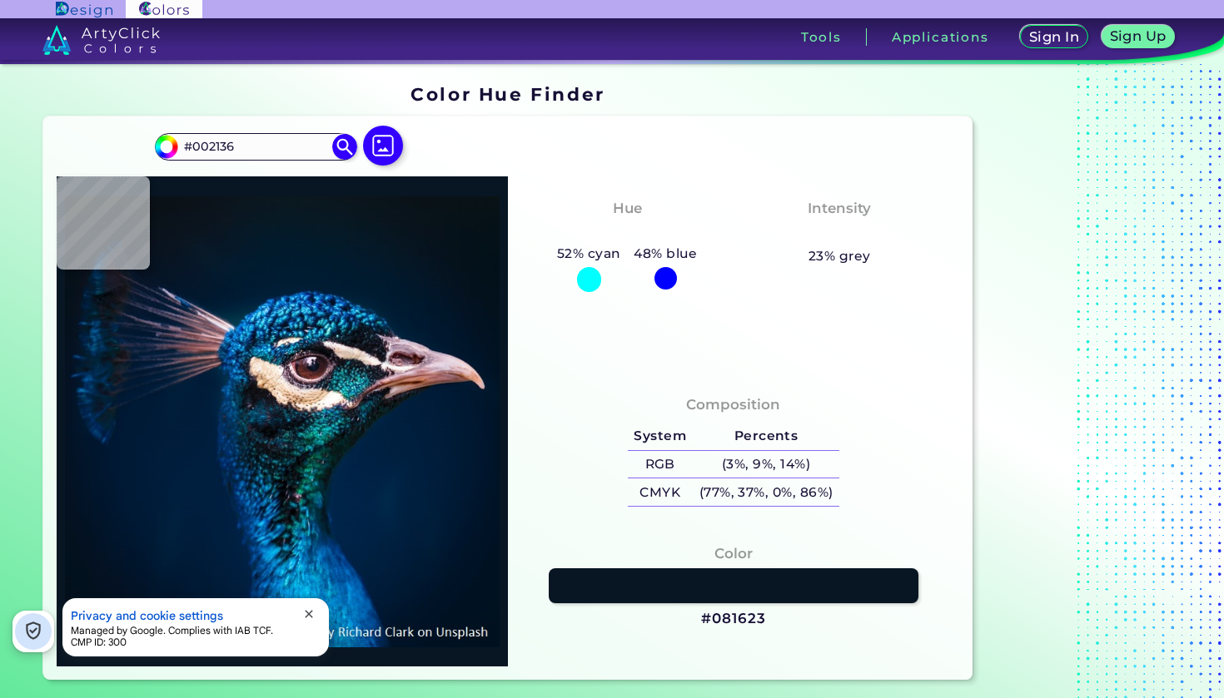
type input "#031729"
type input "#1a212b"
type input "#1A212B"
type input "#0d111c"
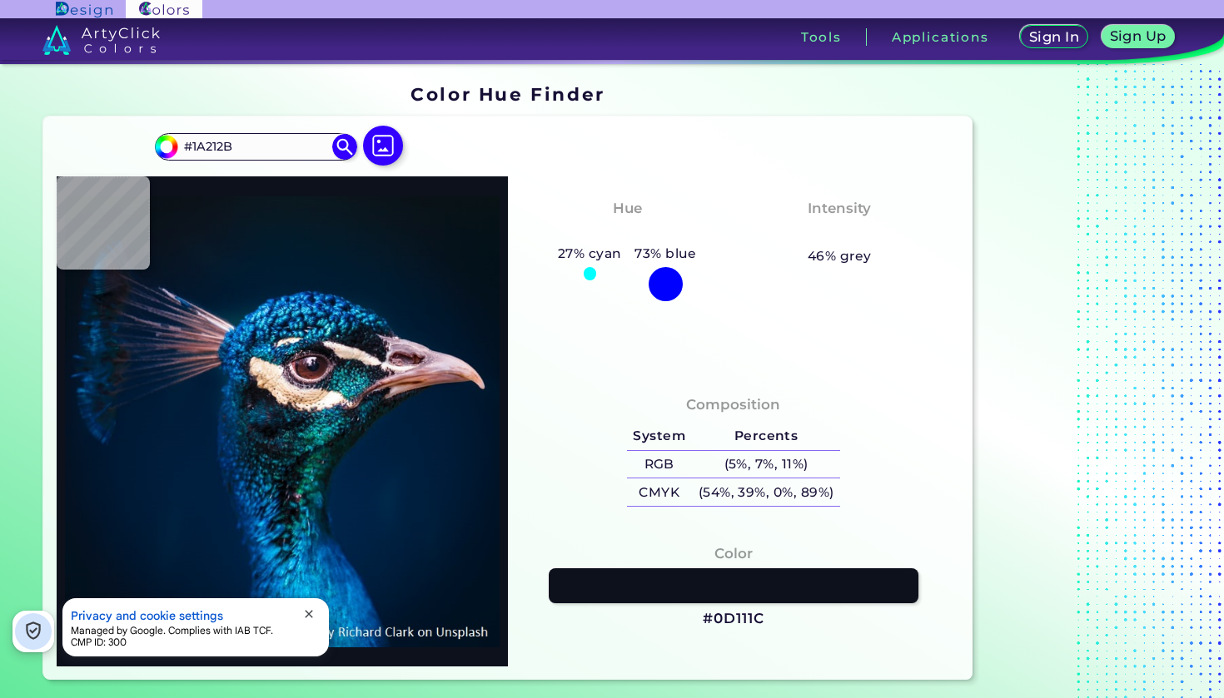
type input "#0D111C"
type input "#e9d9c7"
type input "#E9D9C7"
type input "#0d0d1b"
type input "#0D0D1B"
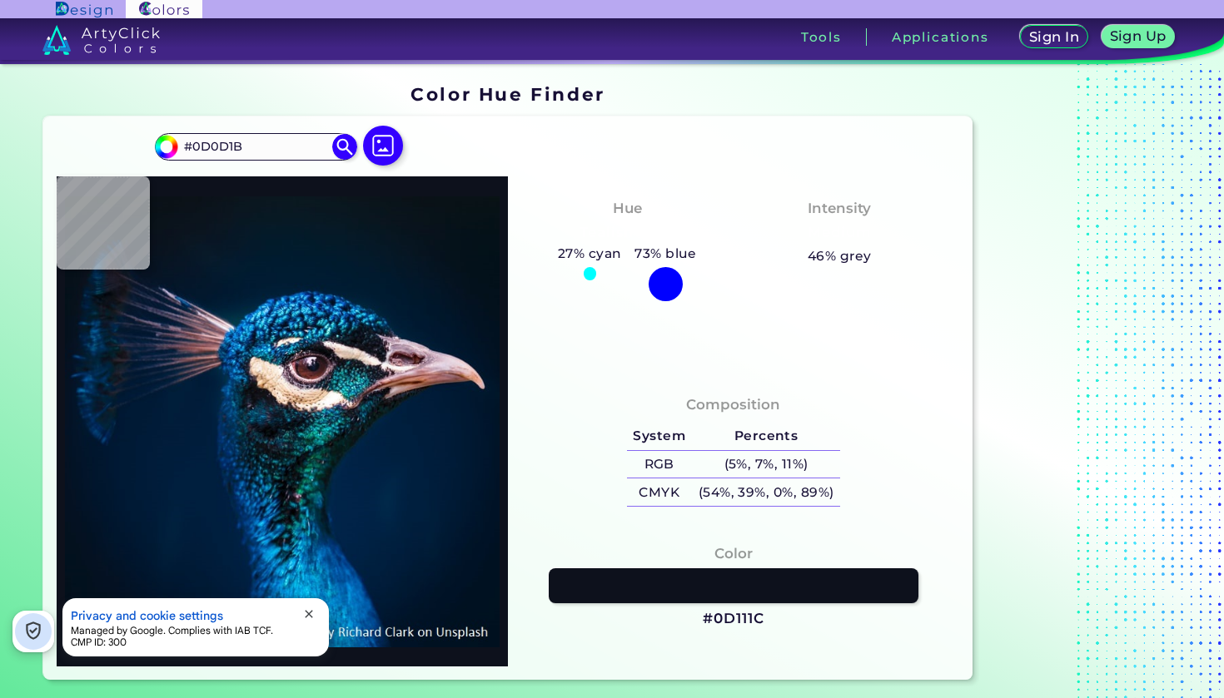
type input "#4a737f"
type input "#4A737F"
